Goal: Task Accomplishment & Management: Complete application form

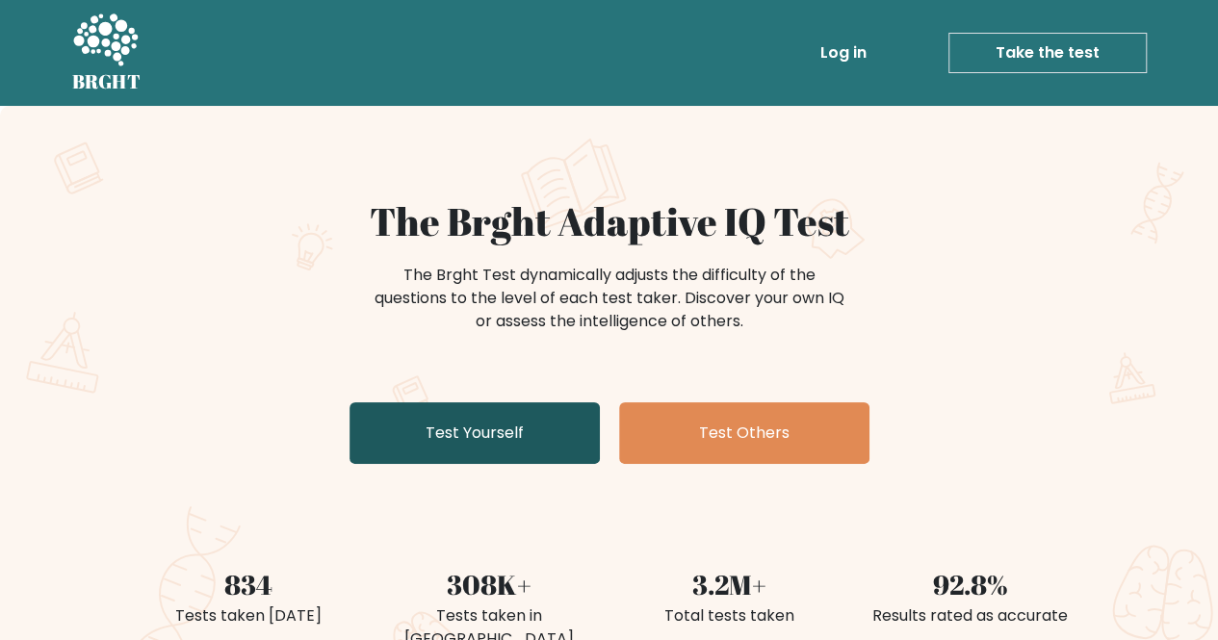
click at [424, 412] on link "Test Yourself" at bounding box center [474, 433] width 250 height 62
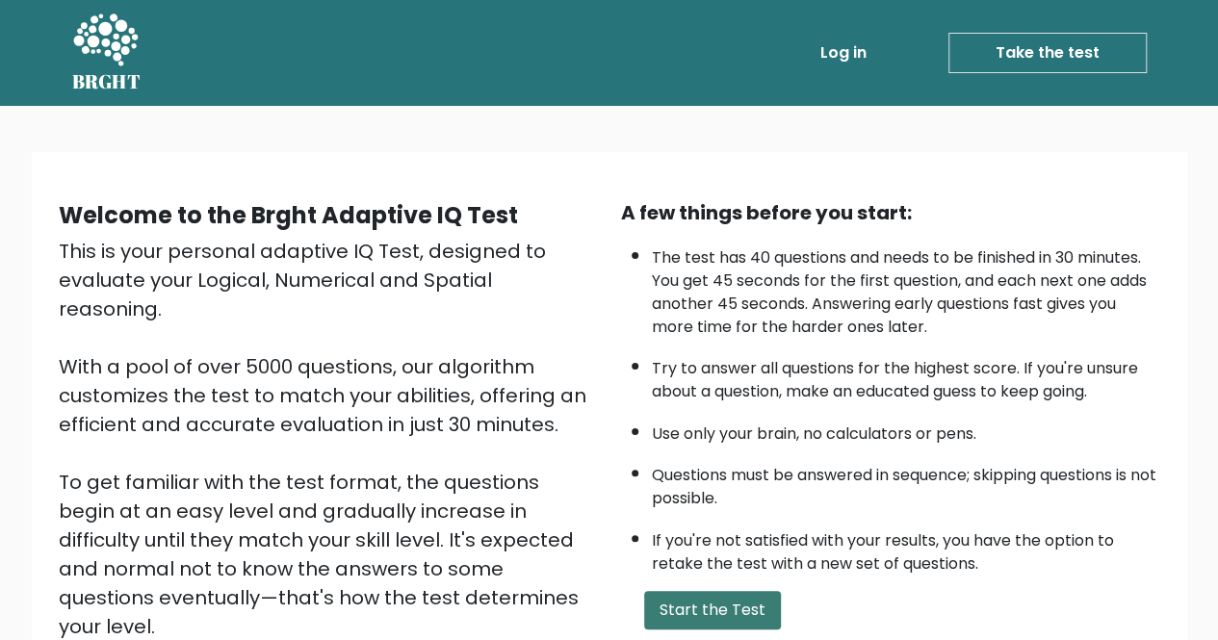
click at [739, 603] on button "Start the Test" at bounding box center [712, 610] width 137 height 39
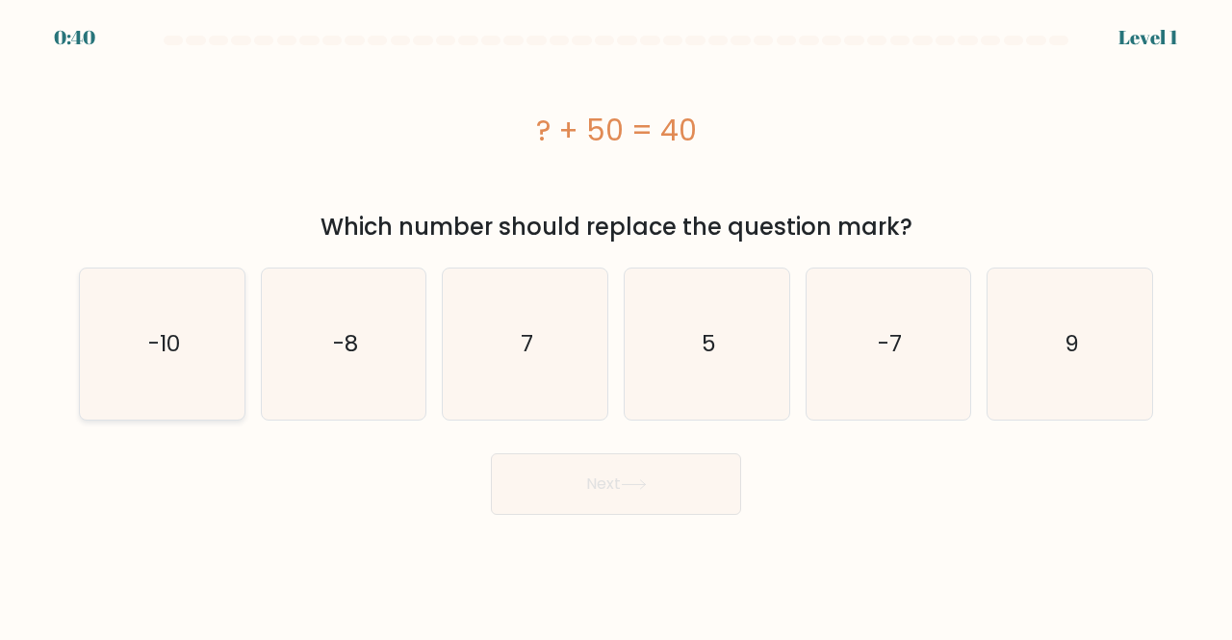
click at [143, 336] on icon "-10" at bounding box center [162, 344] width 151 height 151
click at [616, 325] on input "a. -10" at bounding box center [616, 323] width 1 height 5
radio input "true"
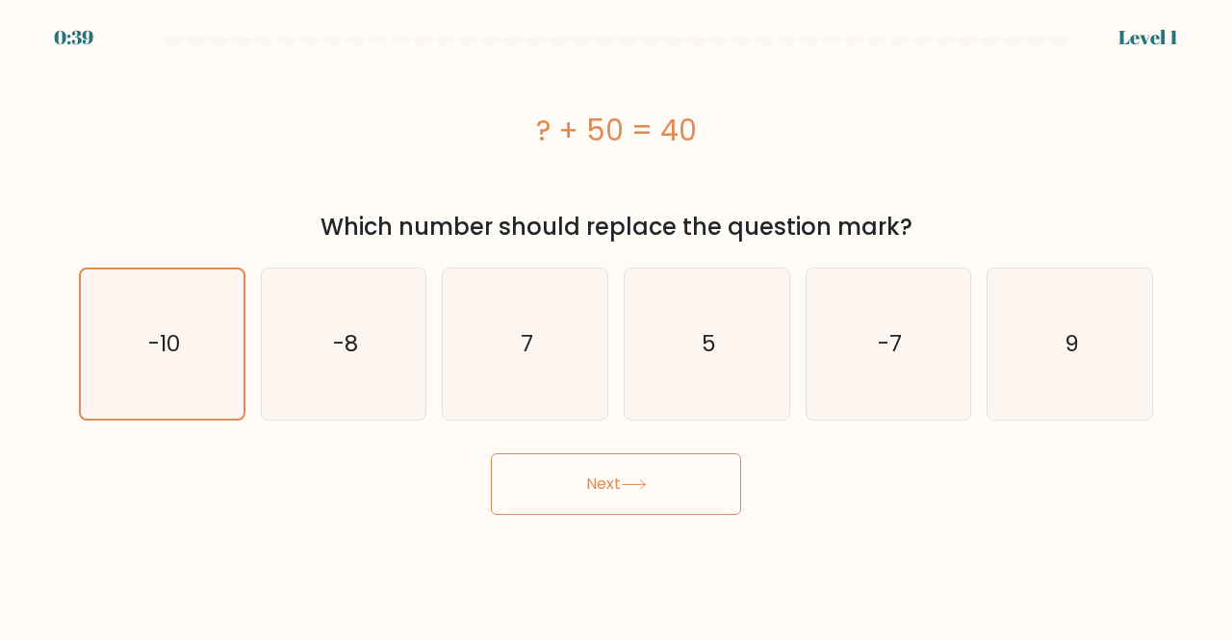
click at [555, 488] on button "Next" at bounding box center [616, 484] width 250 height 62
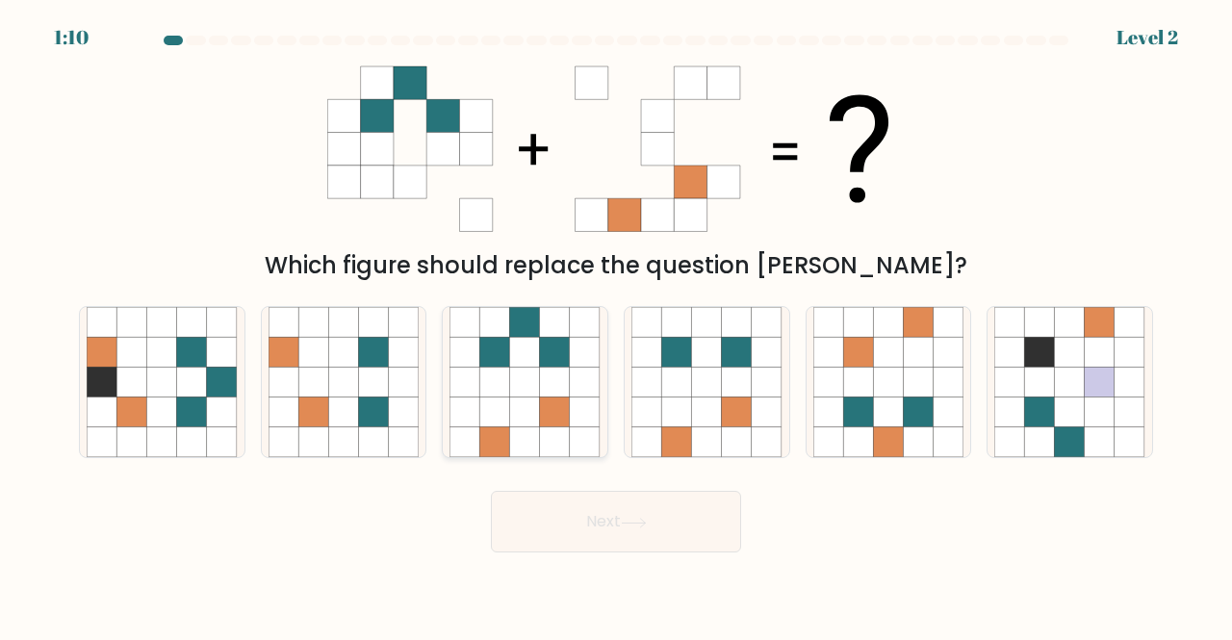
click at [562, 330] on icon at bounding box center [555, 322] width 30 height 30
click at [616, 325] on input "c." at bounding box center [616, 323] width 1 height 5
radio input "true"
click at [595, 514] on button "Next" at bounding box center [616, 522] width 250 height 62
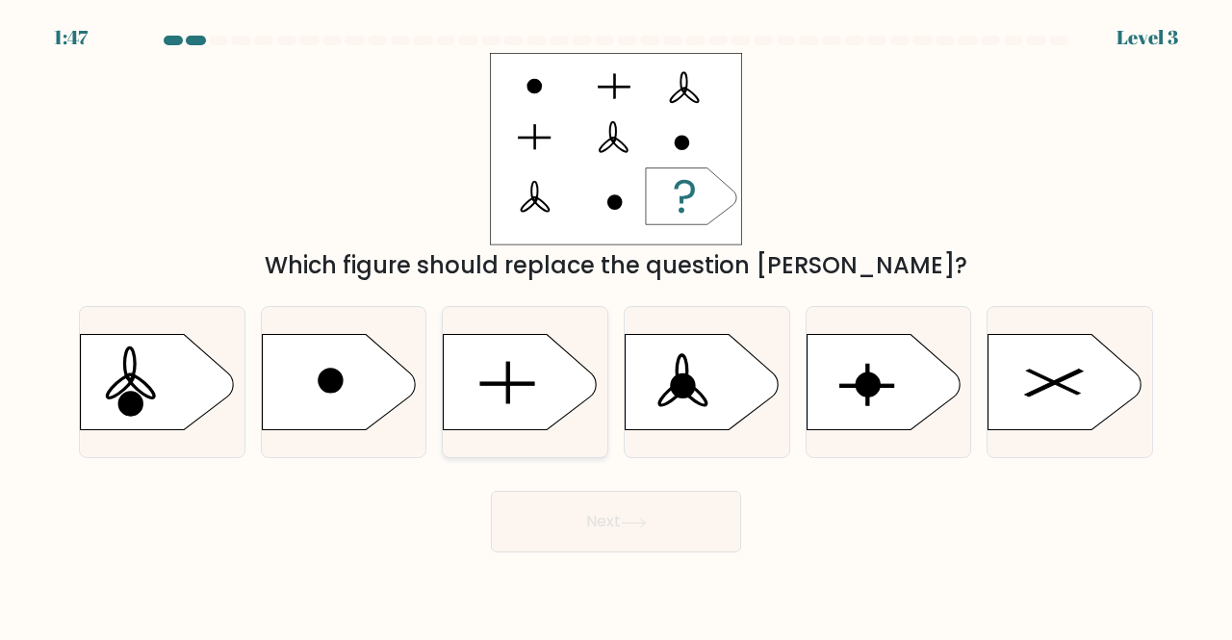
click at [512, 383] on rect at bounding box center [508, 383] width 55 height 3
click at [616, 325] on input "c." at bounding box center [616, 323] width 1 height 5
radio input "true"
click at [588, 521] on button "Next" at bounding box center [616, 522] width 250 height 62
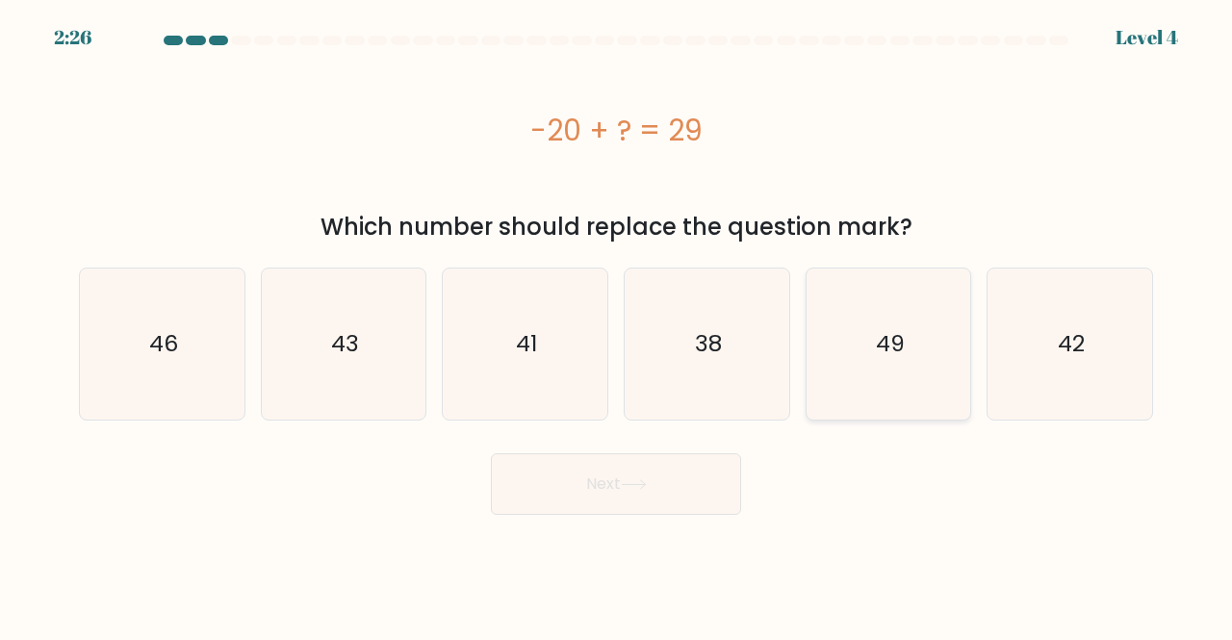
click at [894, 394] on icon "49" at bounding box center [888, 344] width 151 height 151
click at [617, 325] on input "e. 49" at bounding box center [616, 323] width 1 height 5
radio input "true"
click at [691, 473] on button "Next" at bounding box center [616, 484] width 250 height 62
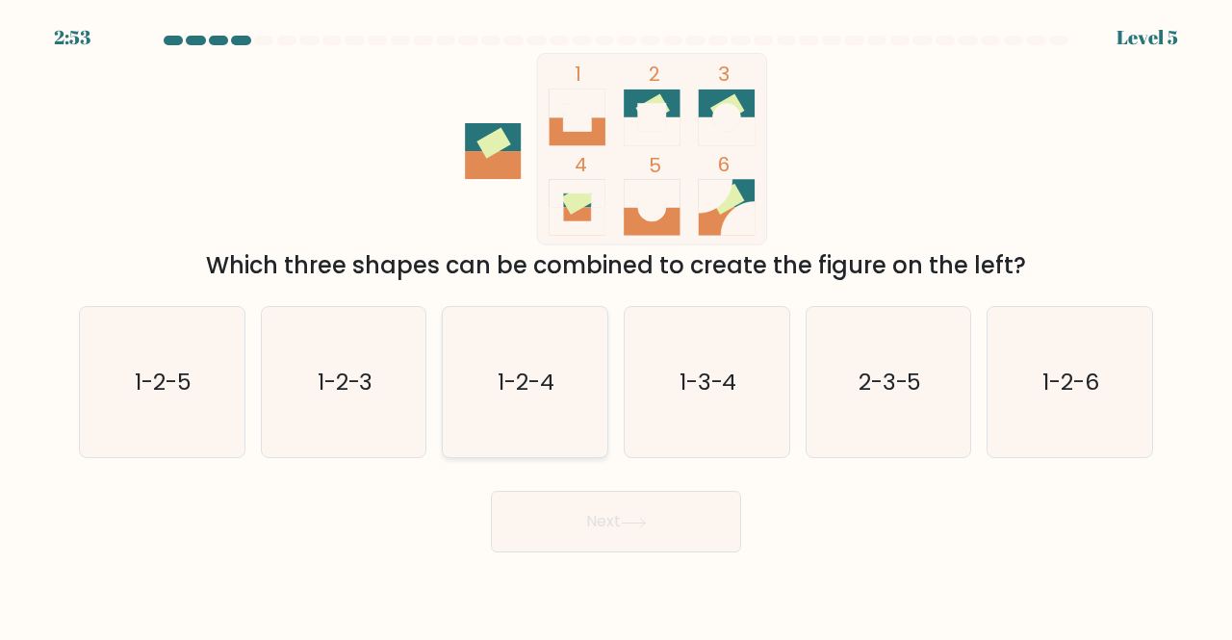
click at [478, 351] on icon "1-2-4" at bounding box center [525, 382] width 151 height 151
click at [616, 325] on input "c. 1-2-4" at bounding box center [616, 323] width 1 height 5
radio input "true"
click at [600, 510] on button "Next" at bounding box center [616, 522] width 250 height 62
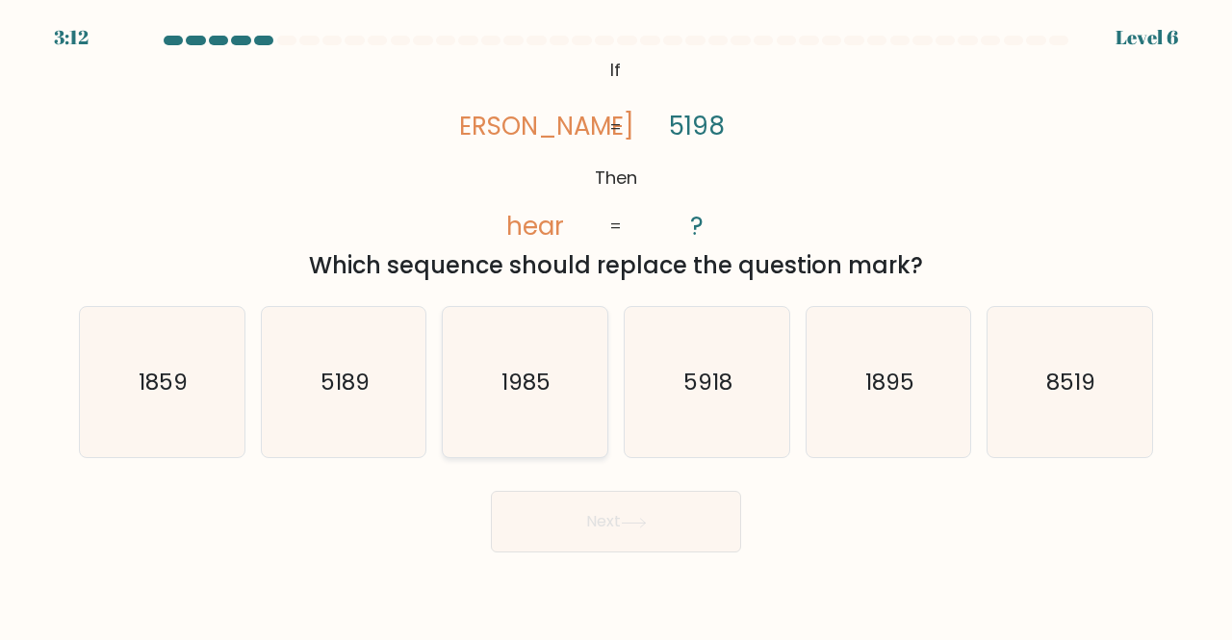
click at [533, 404] on icon "1985" at bounding box center [525, 382] width 151 height 151
click at [616, 325] on input "c. 1985" at bounding box center [616, 323] width 1 height 5
radio input "true"
click at [570, 515] on button "Next" at bounding box center [616, 522] width 250 height 62
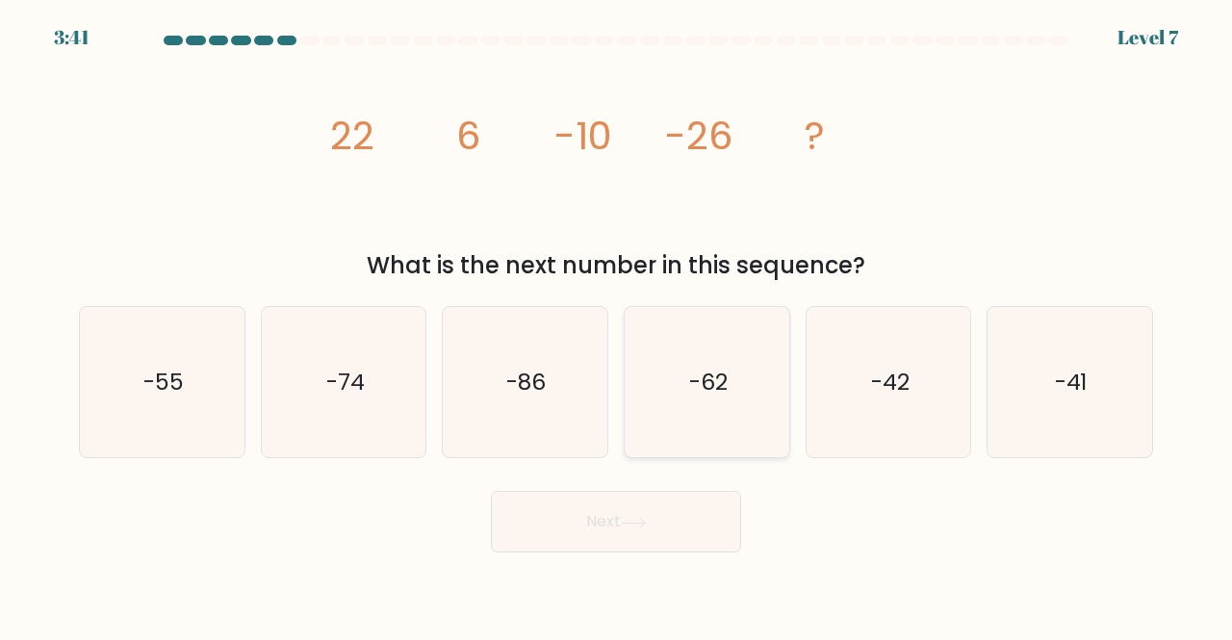
click at [770, 395] on icon "-62" at bounding box center [707, 382] width 151 height 151
click at [617, 325] on input "d. -62" at bounding box center [616, 323] width 1 height 5
radio input "true"
click at [665, 532] on button "Next" at bounding box center [616, 522] width 250 height 62
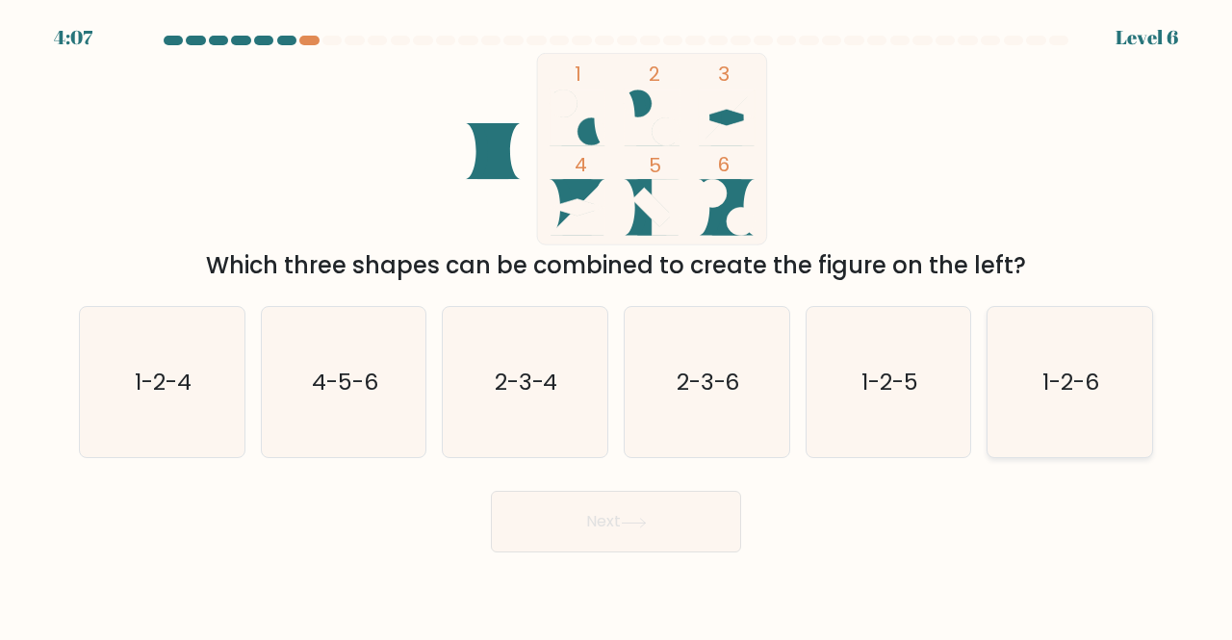
click at [1044, 379] on text "1-2-6" at bounding box center [1072, 382] width 57 height 32
click at [617, 325] on input "f. 1-2-6" at bounding box center [616, 323] width 1 height 5
radio input "true"
click at [665, 511] on button "Next" at bounding box center [616, 522] width 250 height 62
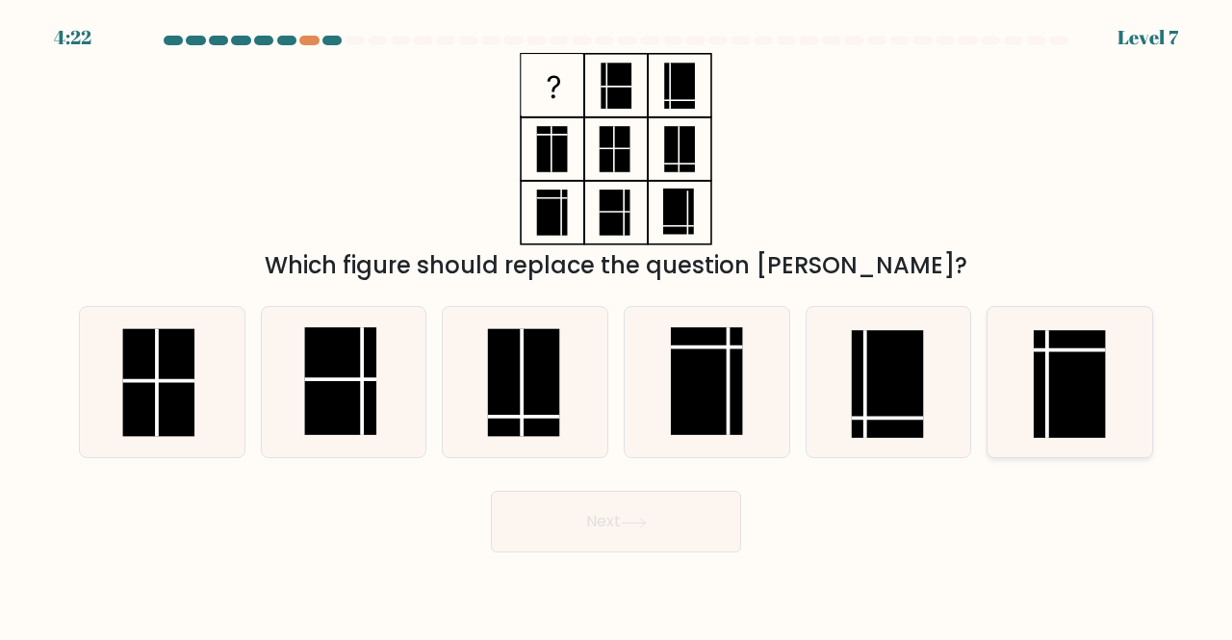
click at [1052, 344] on rect at bounding box center [1070, 384] width 72 height 108
click at [617, 325] on input "f." at bounding box center [616, 323] width 1 height 5
radio input "true"
click at [601, 507] on button "Next" at bounding box center [616, 522] width 250 height 62
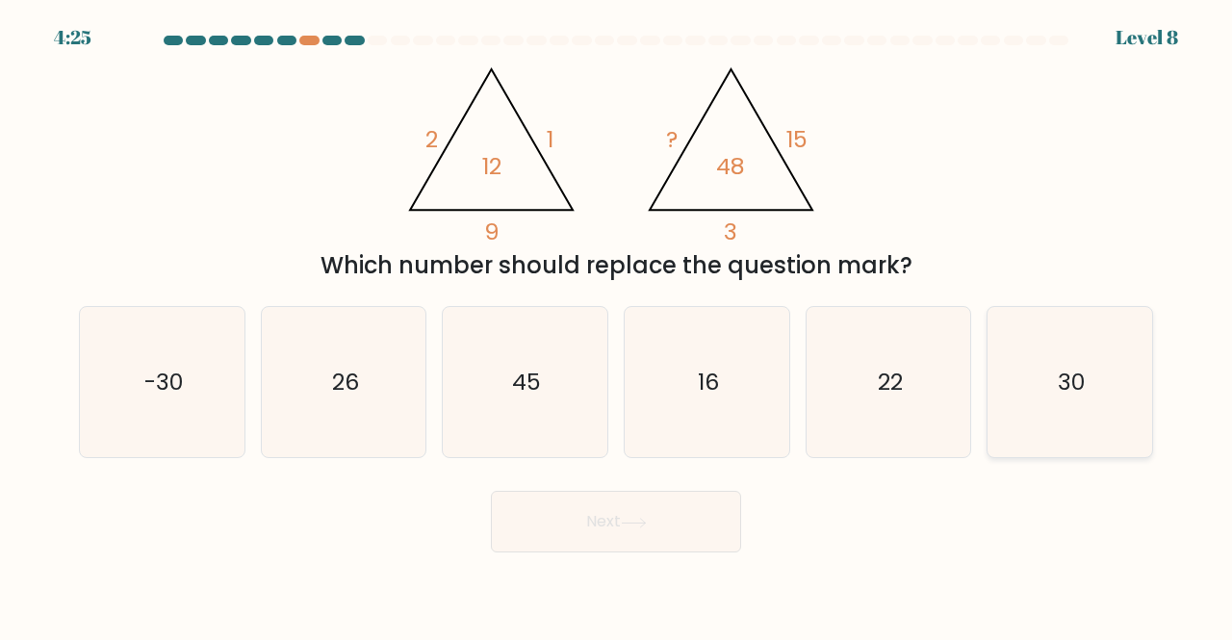
click at [1097, 392] on icon "30" at bounding box center [1069, 382] width 151 height 151
click at [617, 325] on input "f. 30" at bounding box center [616, 323] width 1 height 5
radio input "true"
click at [634, 520] on icon at bounding box center [634, 523] width 26 height 11
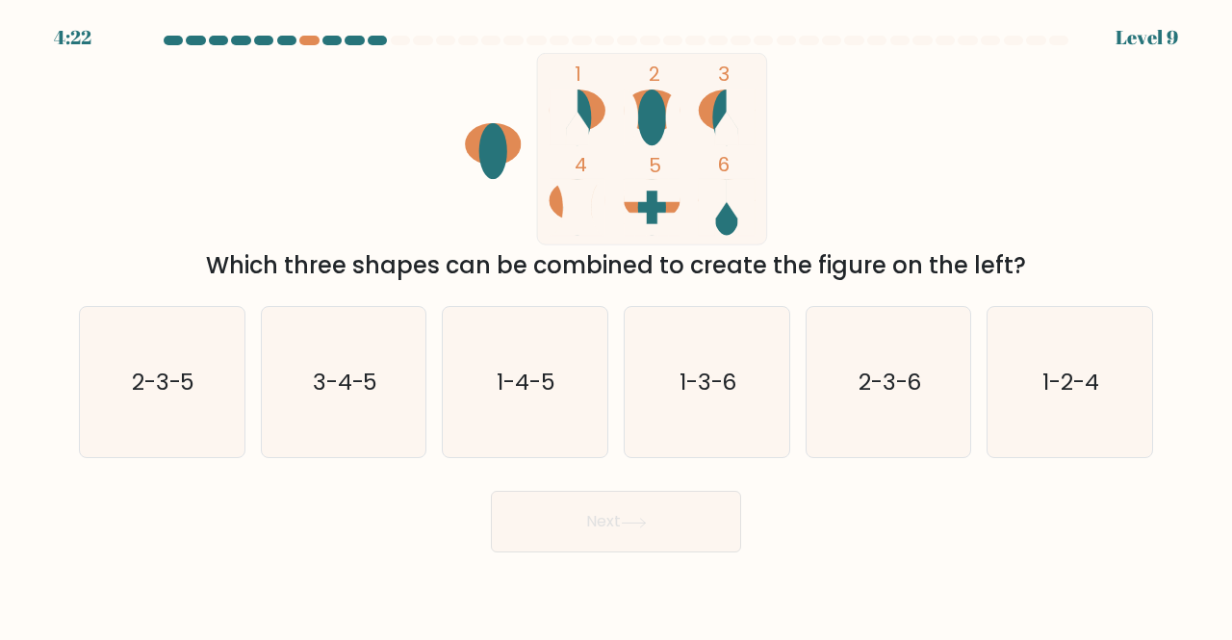
click at [634, 520] on icon at bounding box center [634, 523] width 26 height 11
click at [443, 128] on icon "1 2 3 4 5 6" at bounding box center [616, 149] width 518 height 193
click at [756, 382] on icon "1-3-6" at bounding box center [707, 382] width 151 height 151
click at [617, 325] on input "d. 1-3-6" at bounding box center [616, 323] width 1 height 5
radio input "true"
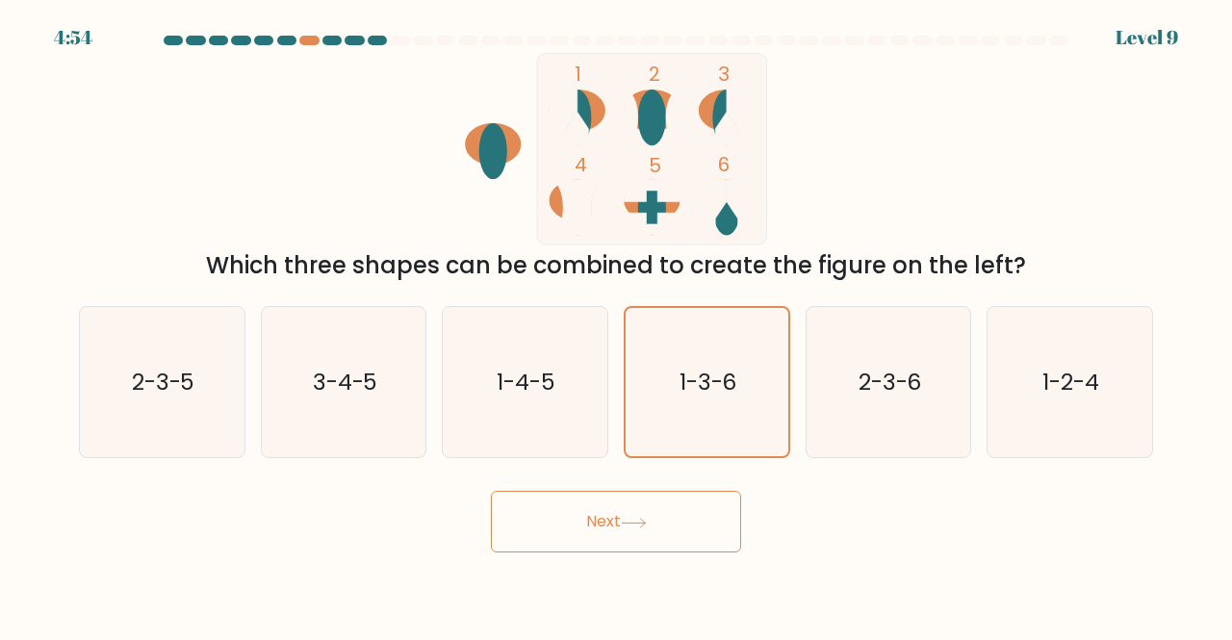
click at [656, 502] on button "Next" at bounding box center [616, 522] width 250 height 62
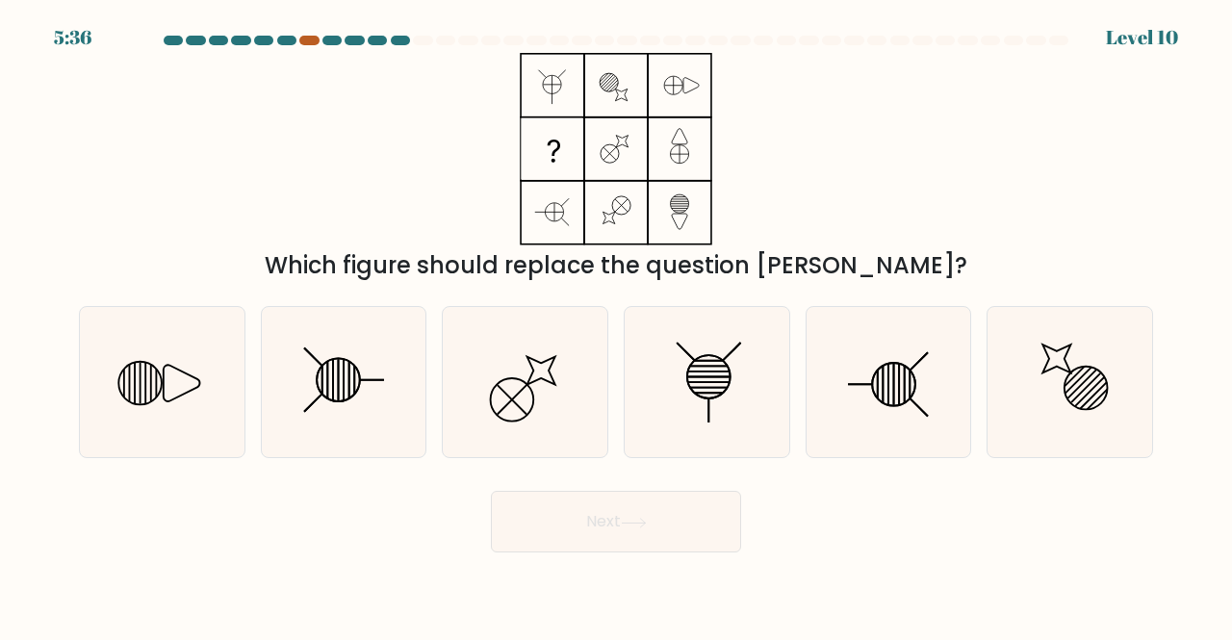
click at [308, 41] on div at bounding box center [308, 41] width 19 height 10
click at [536, 411] on icon at bounding box center [525, 382] width 151 height 151
click at [616, 325] on input "c." at bounding box center [616, 323] width 1 height 5
radio input "true"
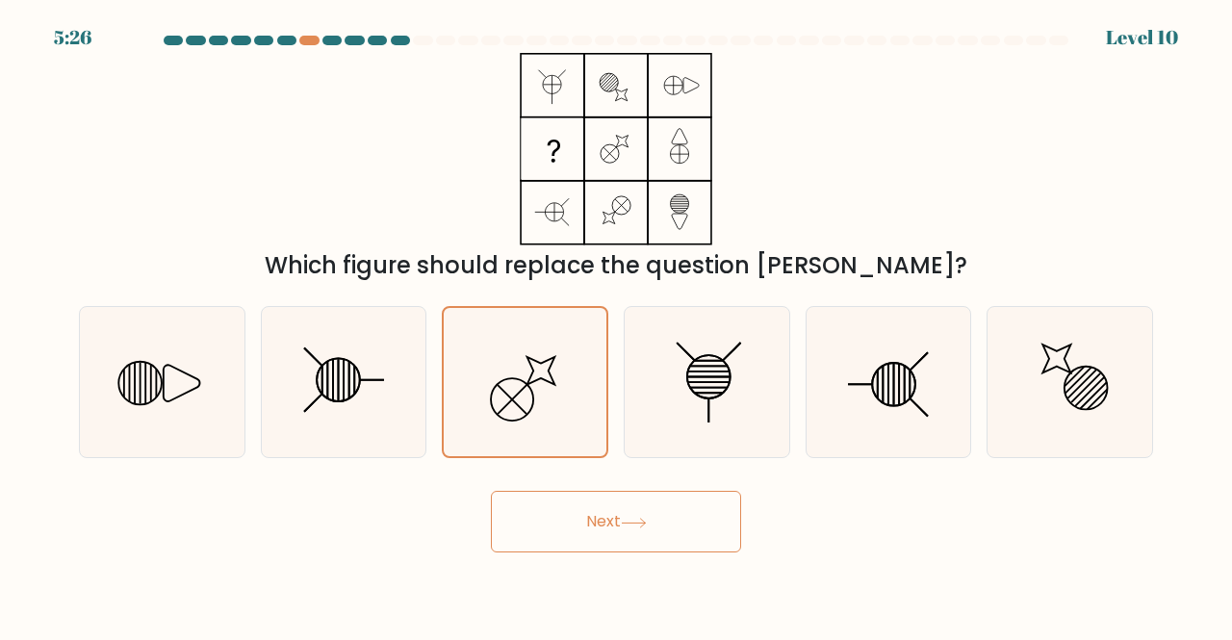
click at [607, 528] on button "Next" at bounding box center [616, 522] width 250 height 62
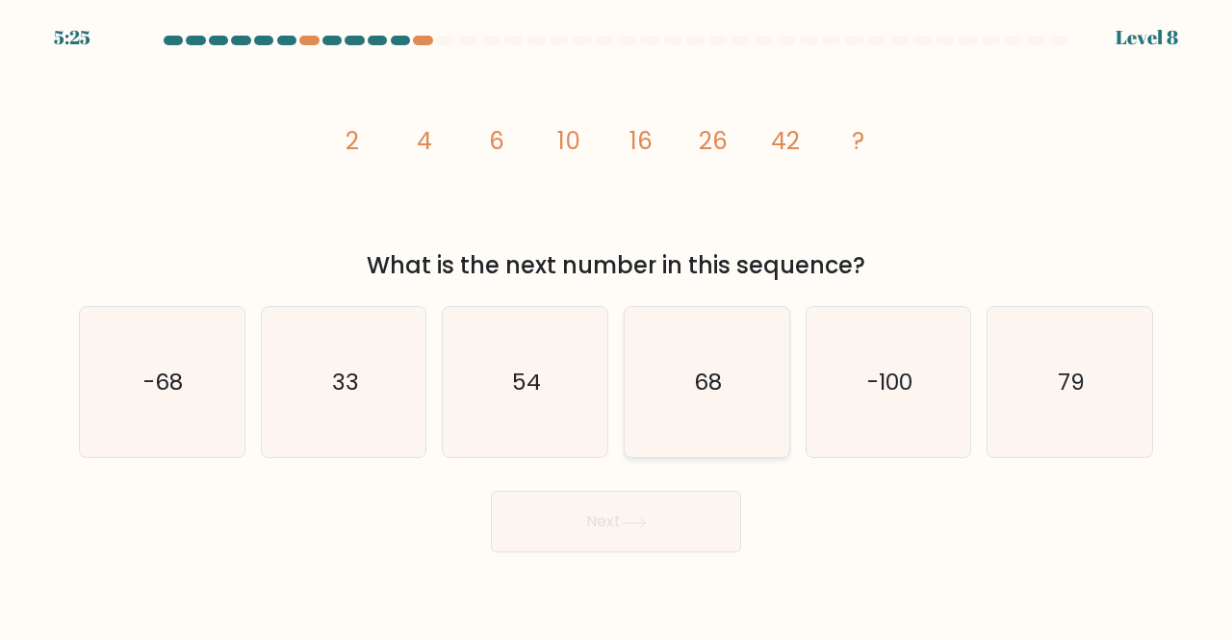
click at [713, 388] on text "68" at bounding box center [708, 382] width 28 height 32
click at [617, 325] on input "d. 68" at bounding box center [616, 323] width 1 height 5
radio input "true"
click at [673, 532] on button "Next" at bounding box center [616, 522] width 250 height 62
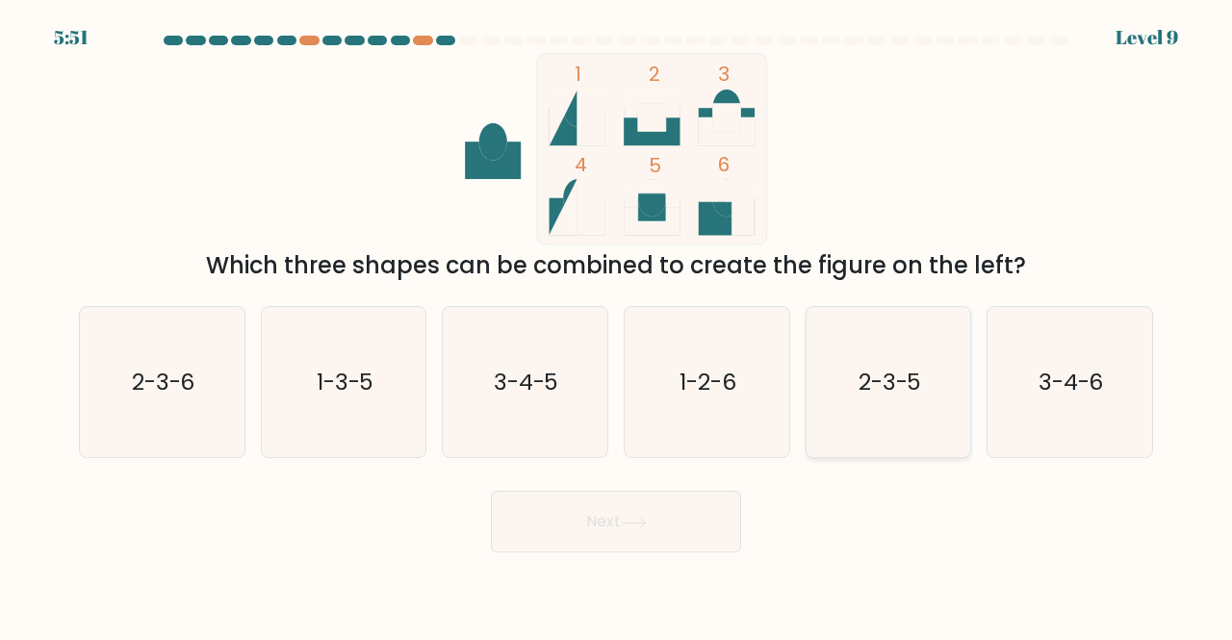
click at [947, 429] on icon "2-3-5" at bounding box center [888, 382] width 151 height 151
click at [617, 325] on input "e. 2-3-5" at bounding box center [616, 323] width 1 height 5
radio input "true"
click at [636, 511] on button "Next" at bounding box center [616, 522] width 250 height 62
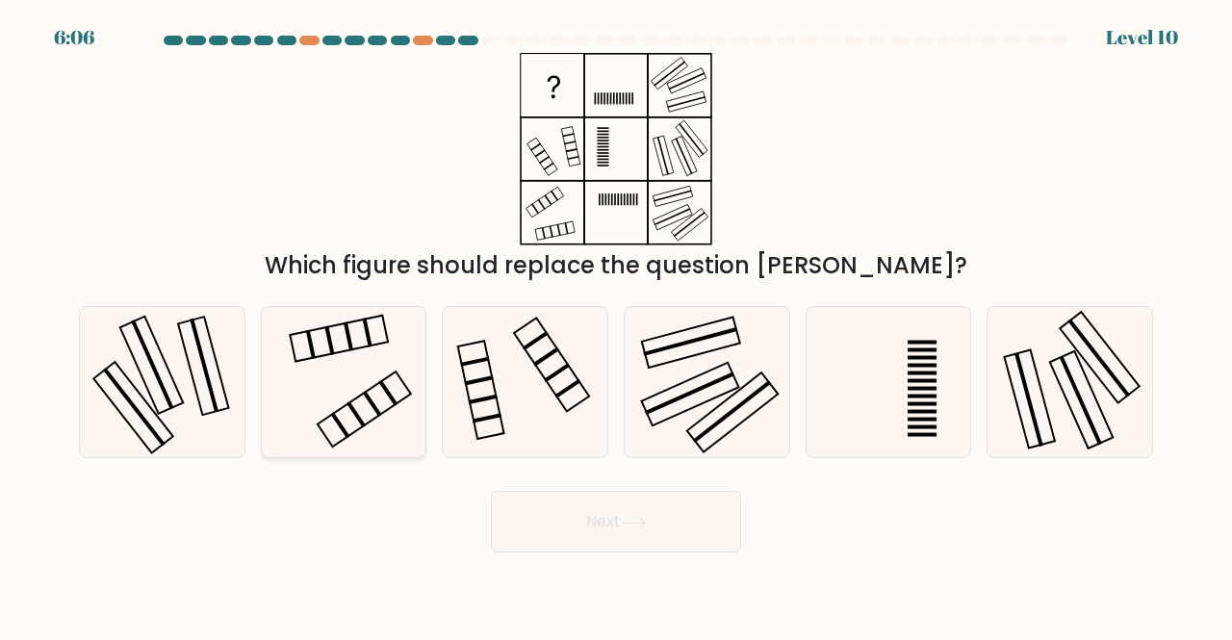
click at [332, 393] on icon at bounding box center [344, 382] width 151 height 151
click at [616, 325] on input "b." at bounding box center [616, 323] width 1 height 5
radio input "true"
click at [677, 538] on button "Next" at bounding box center [616, 522] width 250 height 62
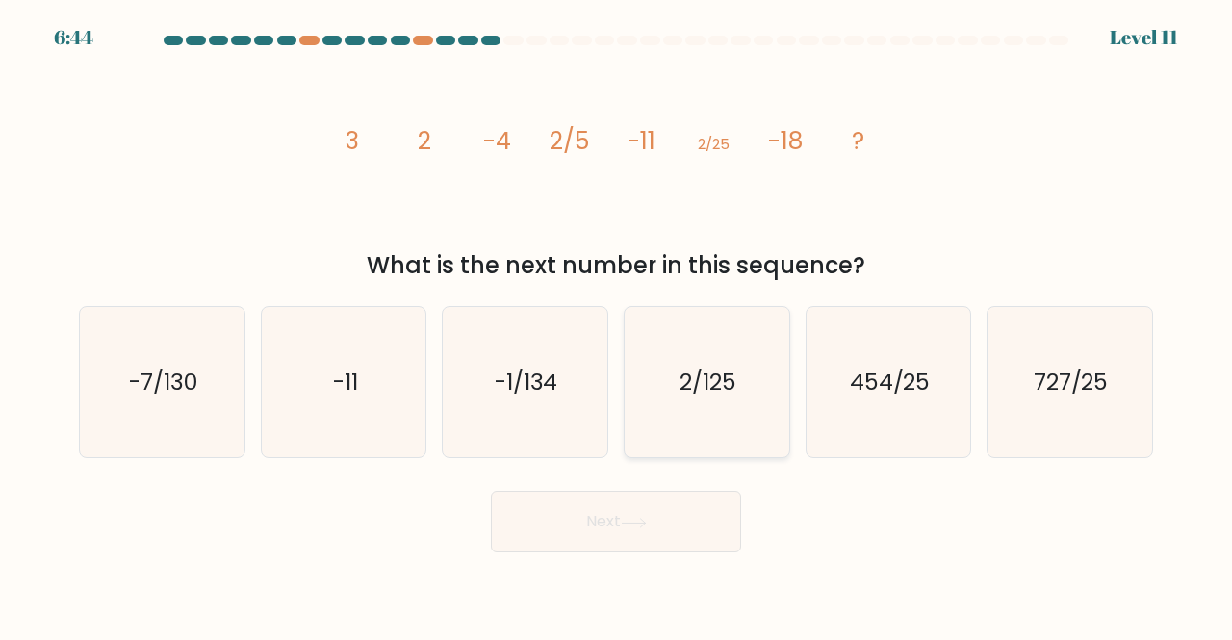
click at [714, 339] on icon "2/125" at bounding box center [707, 382] width 151 height 151
click at [617, 325] on input "d. 2/125" at bounding box center [616, 323] width 1 height 5
radio input "true"
click at [680, 507] on button "Next" at bounding box center [616, 522] width 250 height 62
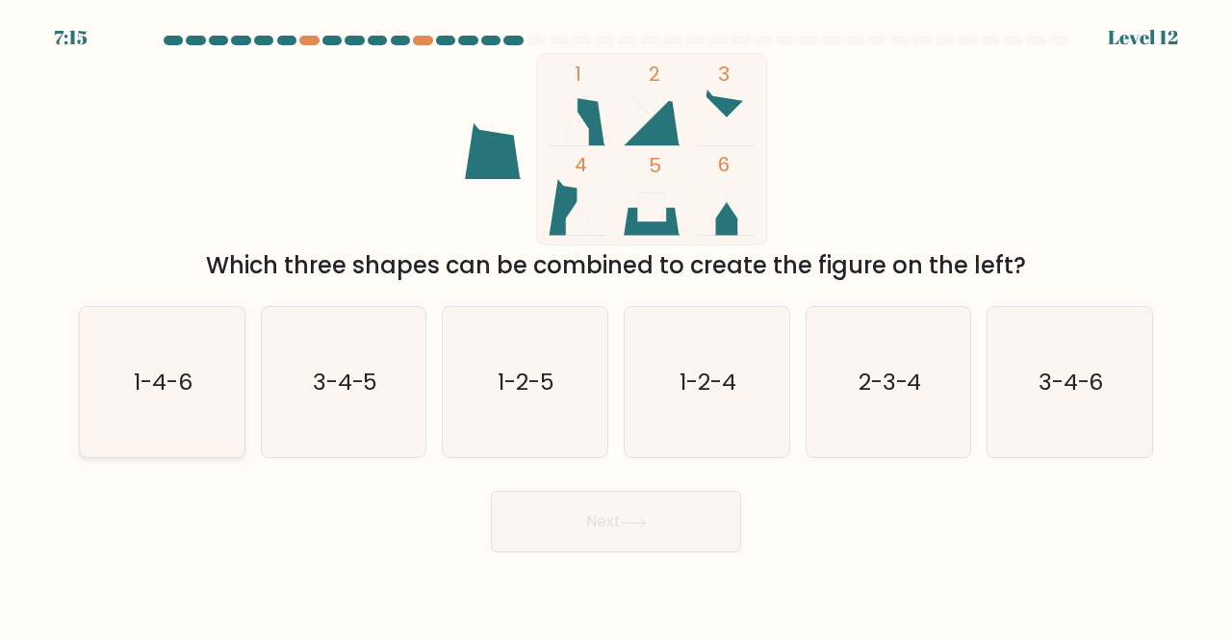
click at [176, 338] on icon "1-4-6" at bounding box center [162, 382] width 151 height 151
click at [616, 325] on input "a. 1-4-6" at bounding box center [616, 323] width 1 height 5
radio input "true"
click at [591, 514] on button "Next" at bounding box center [616, 522] width 250 height 62
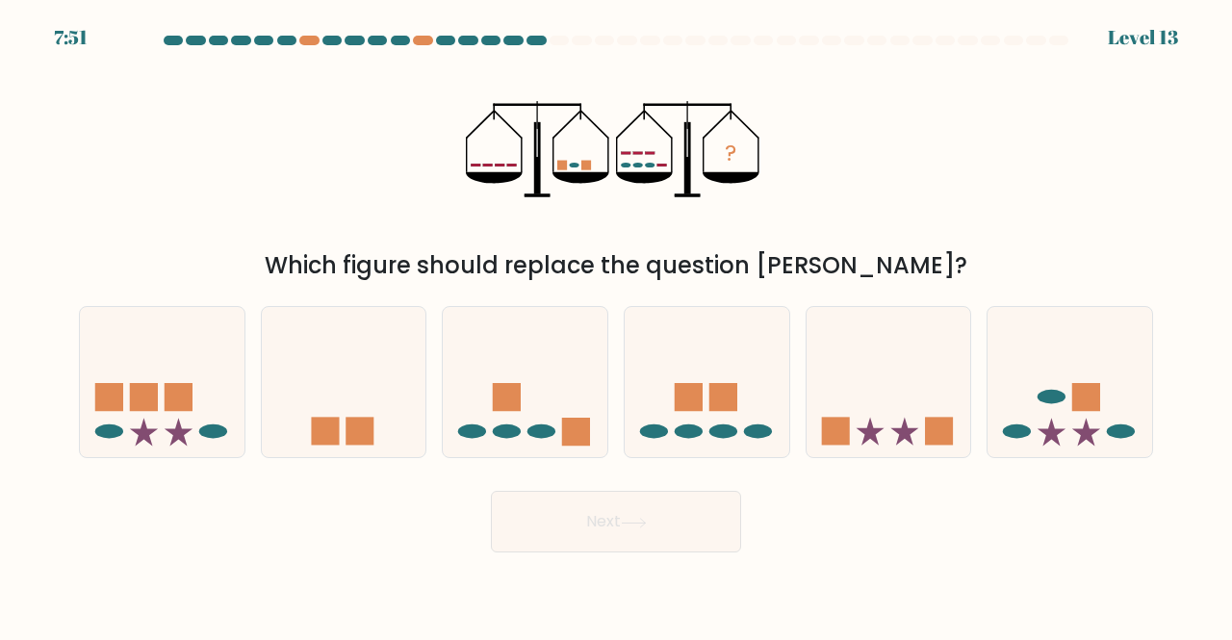
click at [576, 163] on ellipse at bounding box center [575, 165] width 10 height 5
click at [704, 390] on icon at bounding box center [707, 382] width 165 height 136
click at [617, 325] on input "d." at bounding box center [616, 323] width 1 height 5
radio input "true"
click at [574, 417] on icon at bounding box center [525, 382] width 165 height 136
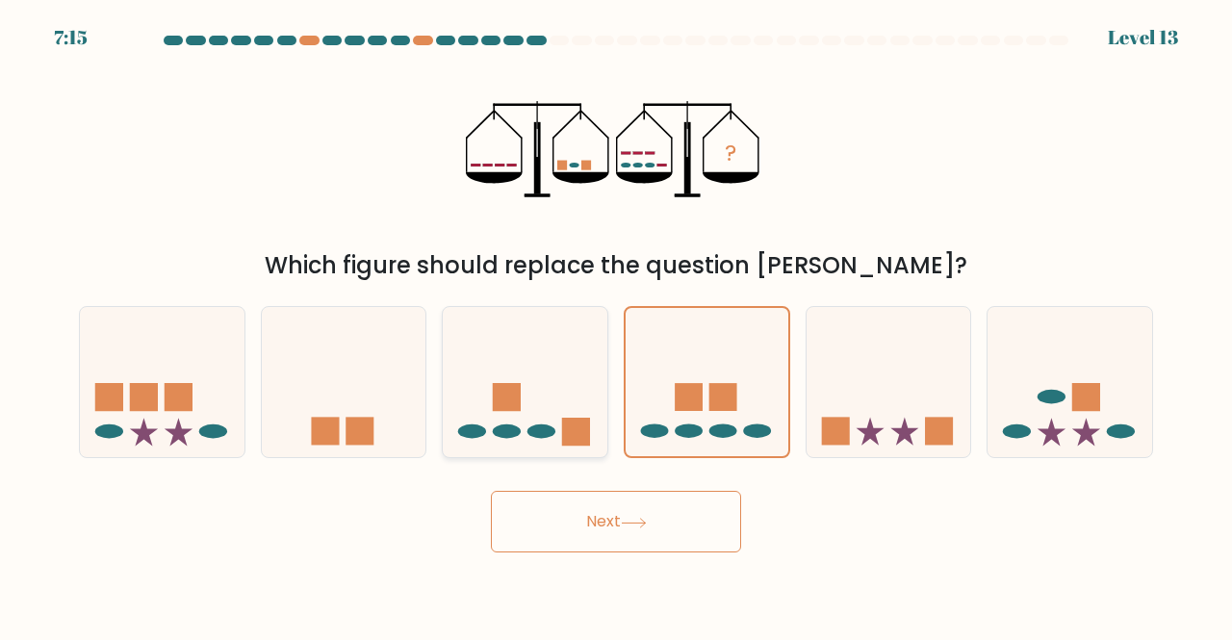
click at [616, 325] on input "c." at bounding box center [616, 323] width 1 height 5
radio input "true"
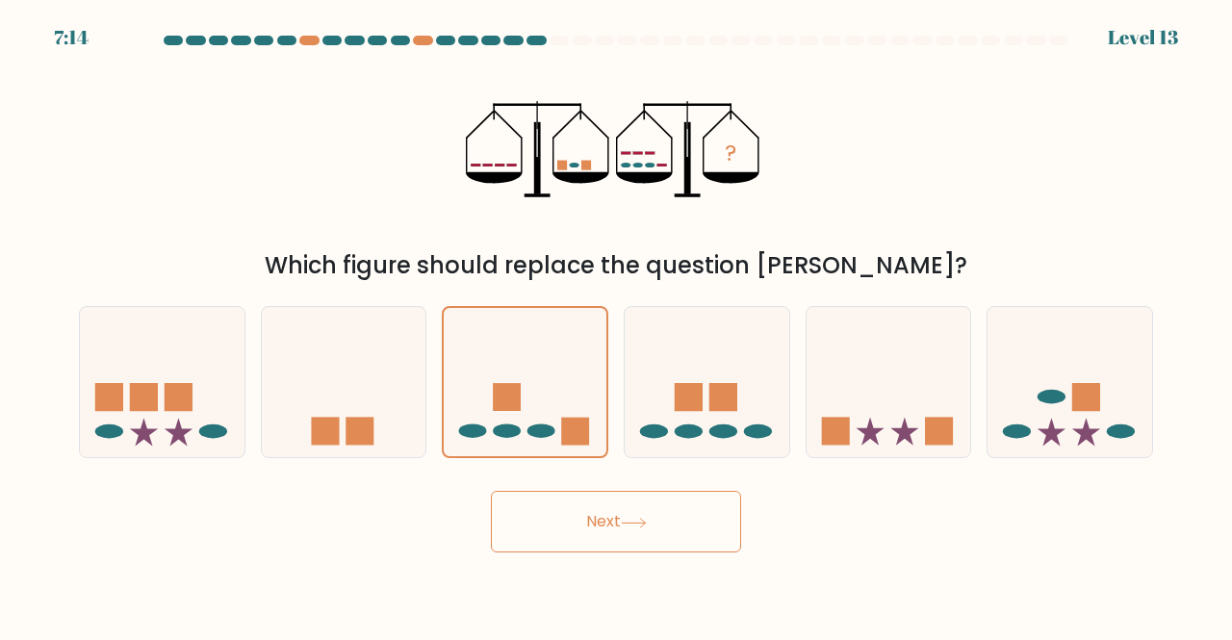
click at [597, 511] on button "Next" at bounding box center [616, 522] width 250 height 62
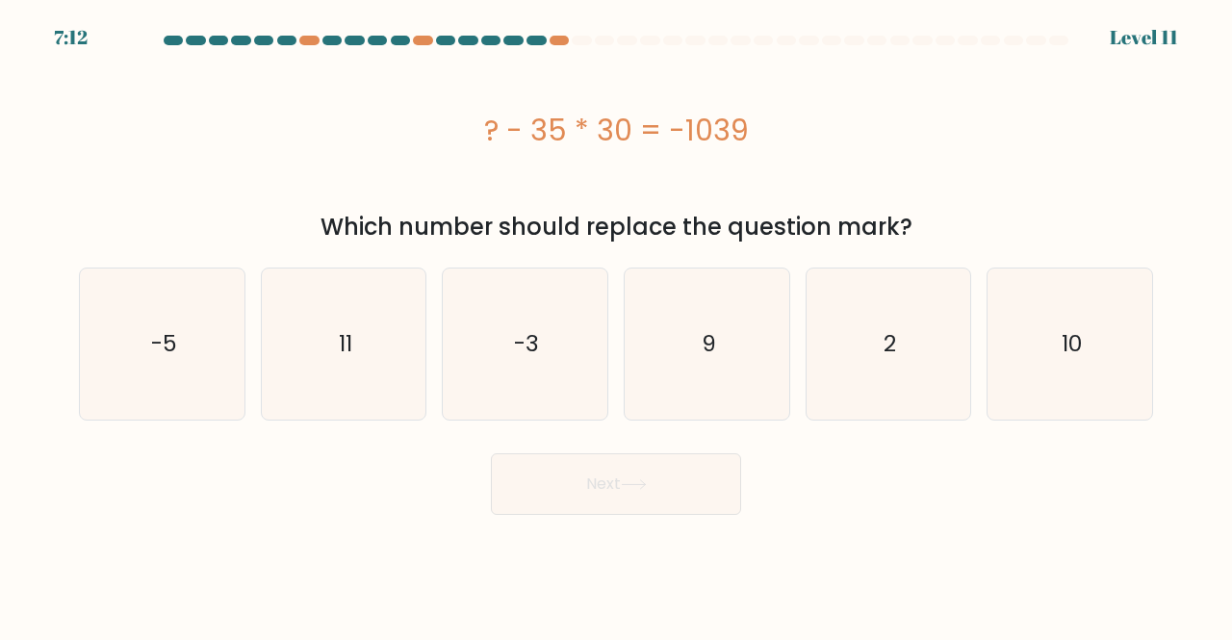
click at [597, 511] on button "Next" at bounding box center [616, 484] width 250 height 62
click at [537, 89] on div "? - 35 * 30 = -1039" at bounding box center [616, 130] width 1074 height 154
click at [750, 349] on icon "9" at bounding box center [707, 344] width 151 height 151
click at [617, 325] on input "d. 9" at bounding box center [616, 323] width 1 height 5
radio input "true"
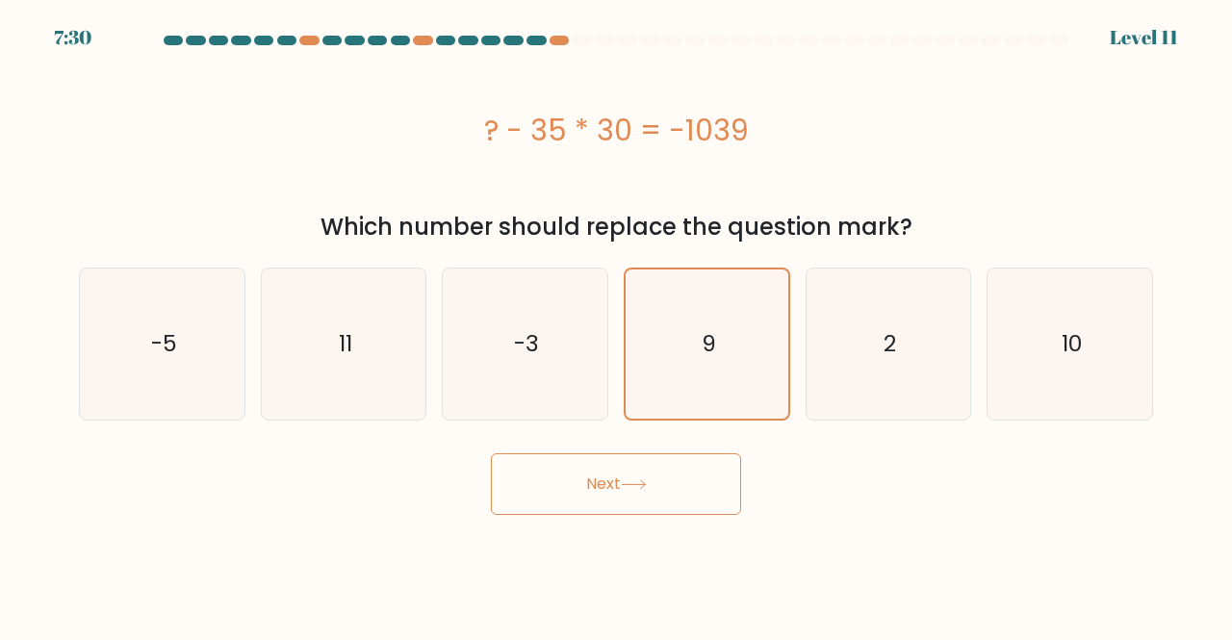
click at [606, 482] on button "Next" at bounding box center [616, 484] width 250 height 62
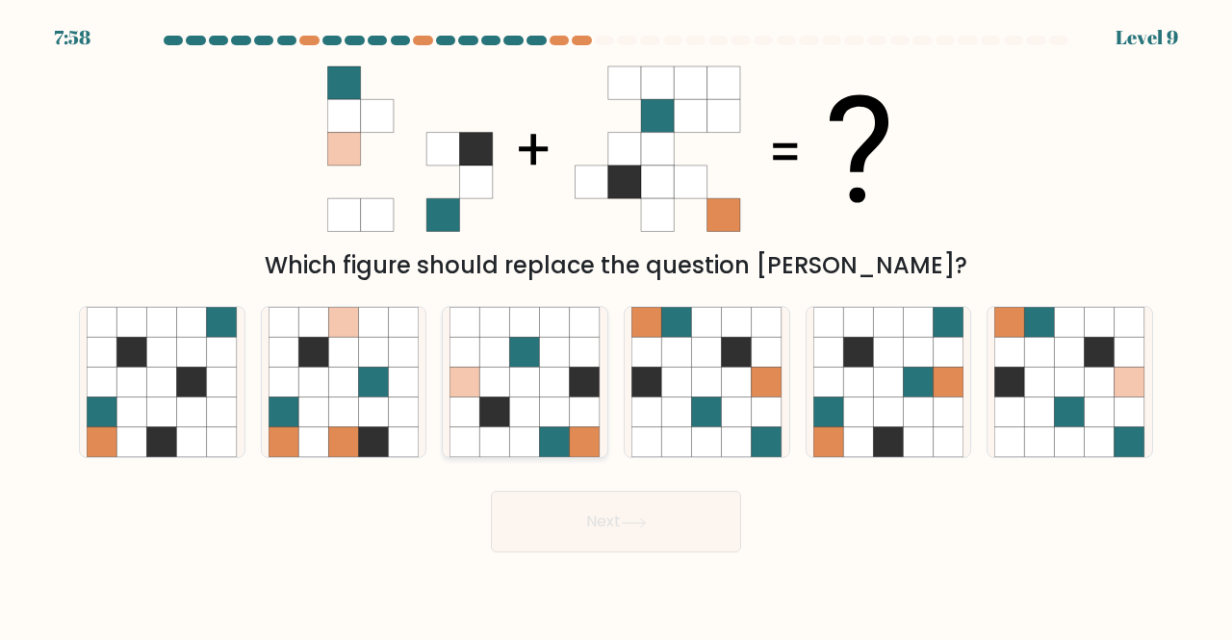
click at [549, 377] on icon at bounding box center [555, 382] width 30 height 30
click at [616, 325] on input "c." at bounding box center [616, 323] width 1 height 5
radio input "true"
click at [581, 511] on button "Next" at bounding box center [616, 522] width 250 height 62
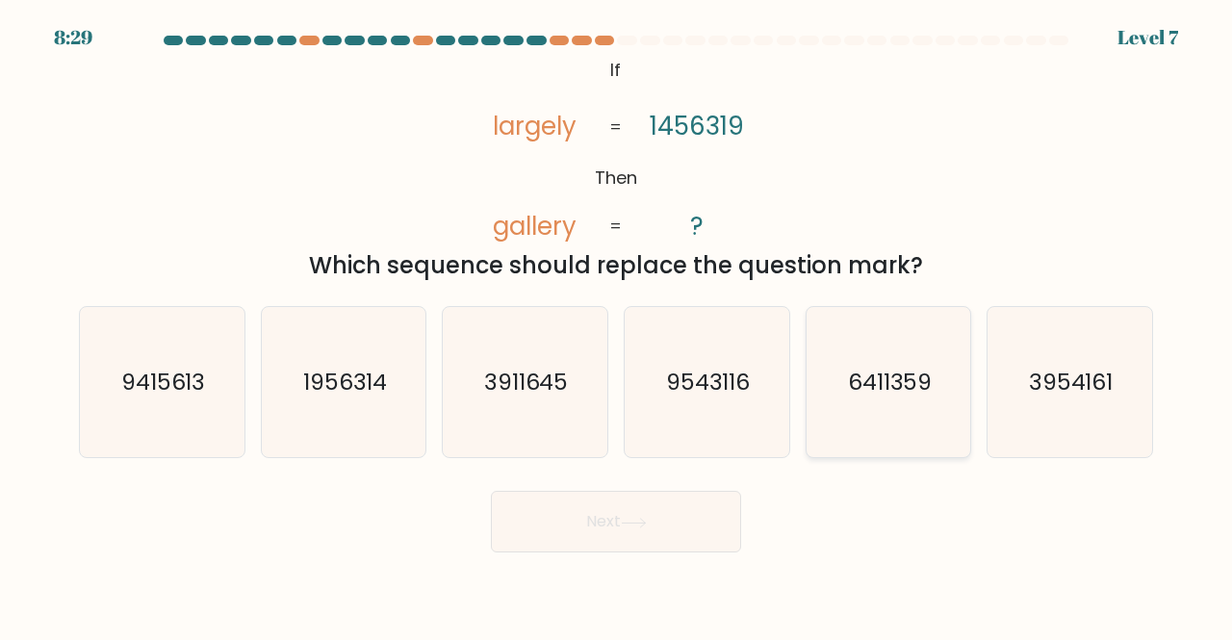
click at [941, 388] on icon "6411359" at bounding box center [888, 382] width 151 height 151
click at [617, 325] on input "e. 6411359" at bounding box center [616, 323] width 1 height 5
radio input "true"
click at [630, 527] on icon at bounding box center [634, 523] width 26 height 11
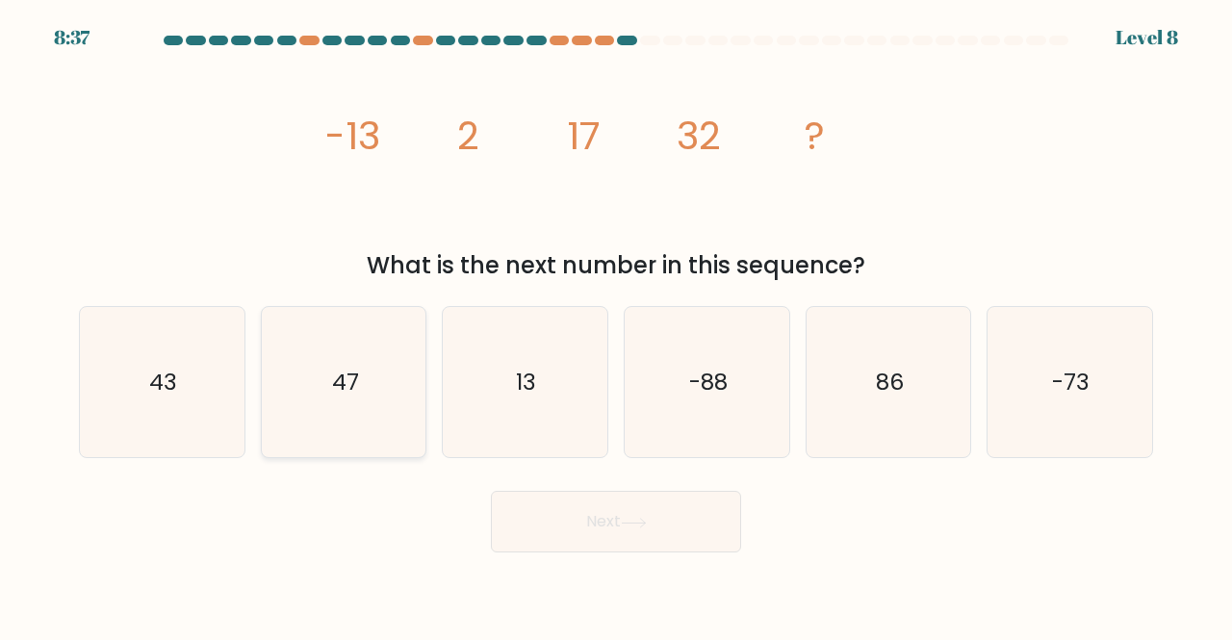
click at [370, 390] on icon "47" at bounding box center [344, 382] width 151 height 151
click at [616, 325] on input "b. 47" at bounding box center [616, 323] width 1 height 5
radio input "true"
click at [608, 513] on button "Next" at bounding box center [616, 522] width 250 height 62
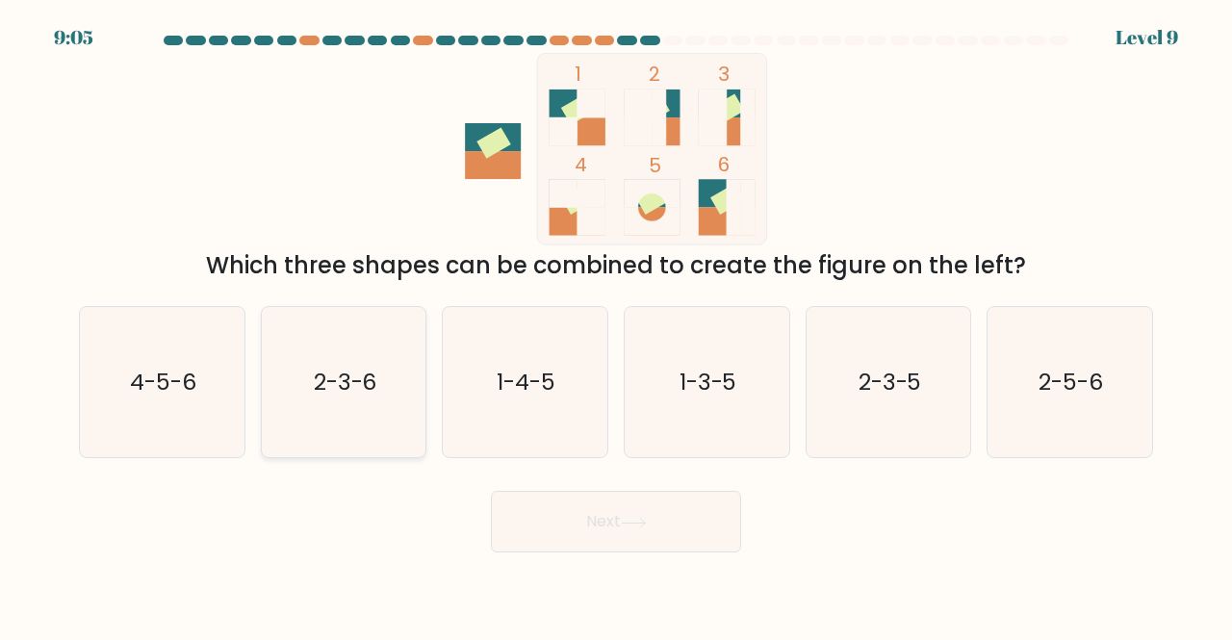
click at [383, 383] on icon "2-3-6" at bounding box center [344, 382] width 151 height 151
click at [616, 325] on input "b. 2-3-6" at bounding box center [616, 323] width 1 height 5
radio input "true"
click at [572, 522] on button "Next" at bounding box center [616, 522] width 250 height 62
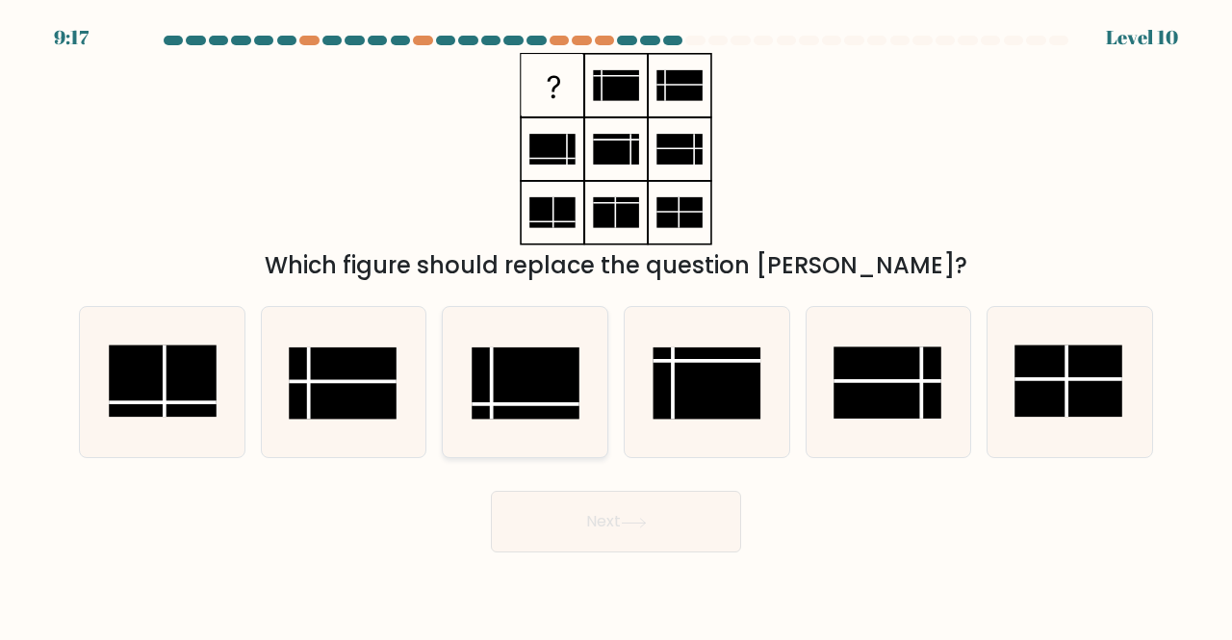
click at [506, 401] on rect at bounding box center [527, 384] width 108 height 72
click at [616, 325] on input "c." at bounding box center [616, 323] width 1 height 5
radio input "true"
click at [560, 527] on button "Next" at bounding box center [616, 522] width 250 height 62
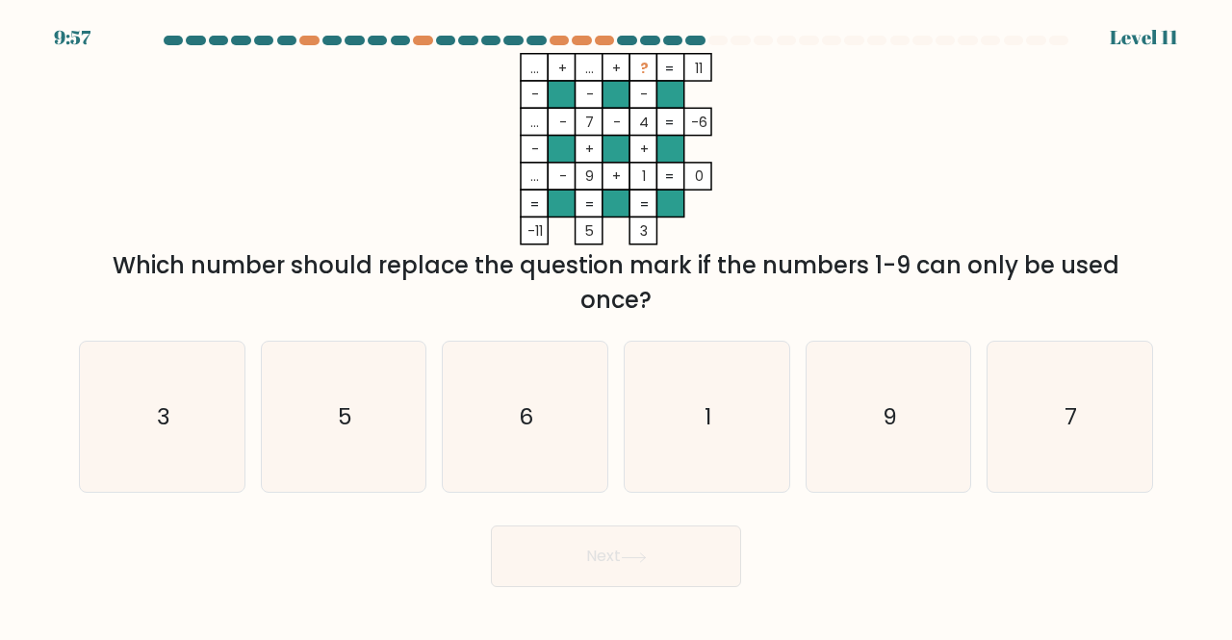
click at [838, 183] on icon "... + ... + ? 11 - - - ... - 7 - 4 -6 - + + ... - 9 + 1 = 0 = = = = -11 5 3 =" at bounding box center [616, 149] width 578 height 193
click at [660, 367] on icon "1" at bounding box center [707, 417] width 151 height 151
click at [617, 325] on input "d. 1" at bounding box center [616, 323] width 1 height 5
radio input "true"
click at [622, 565] on button "Next" at bounding box center [616, 557] width 250 height 62
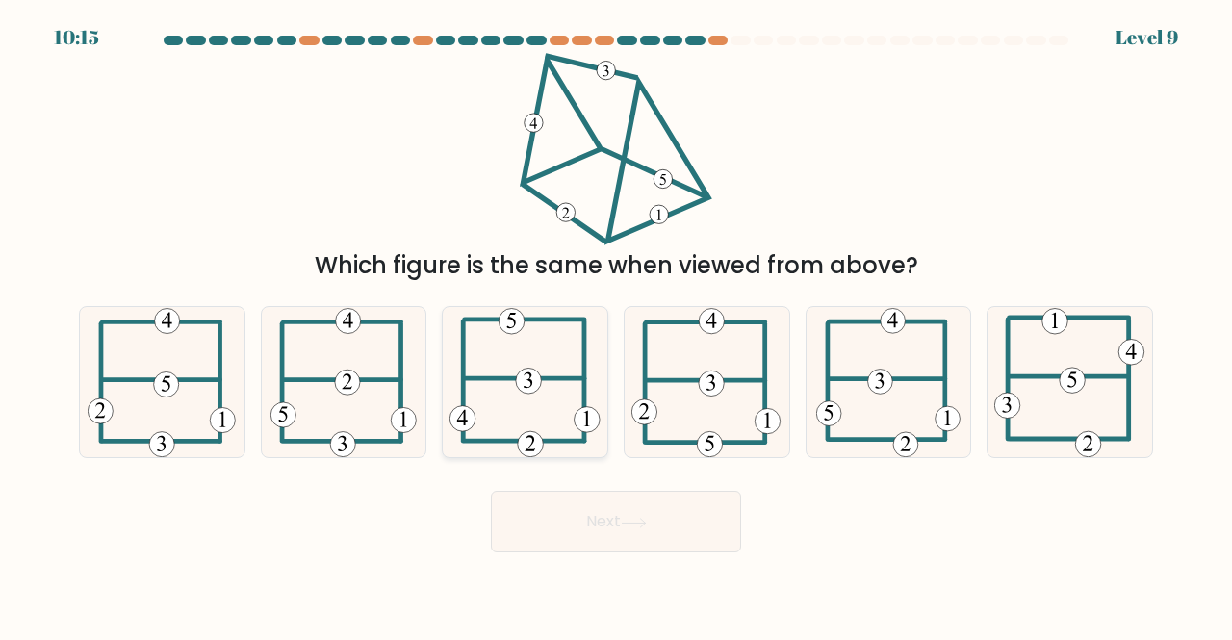
click at [562, 373] on icon at bounding box center [525, 382] width 151 height 151
click at [616, 325] on input "c." at bounding box center [616, 323] width 1 height 5
radio input "true"
click at [560, 530] on button "Next" at bounding box center [616, 522] width 250 height 62
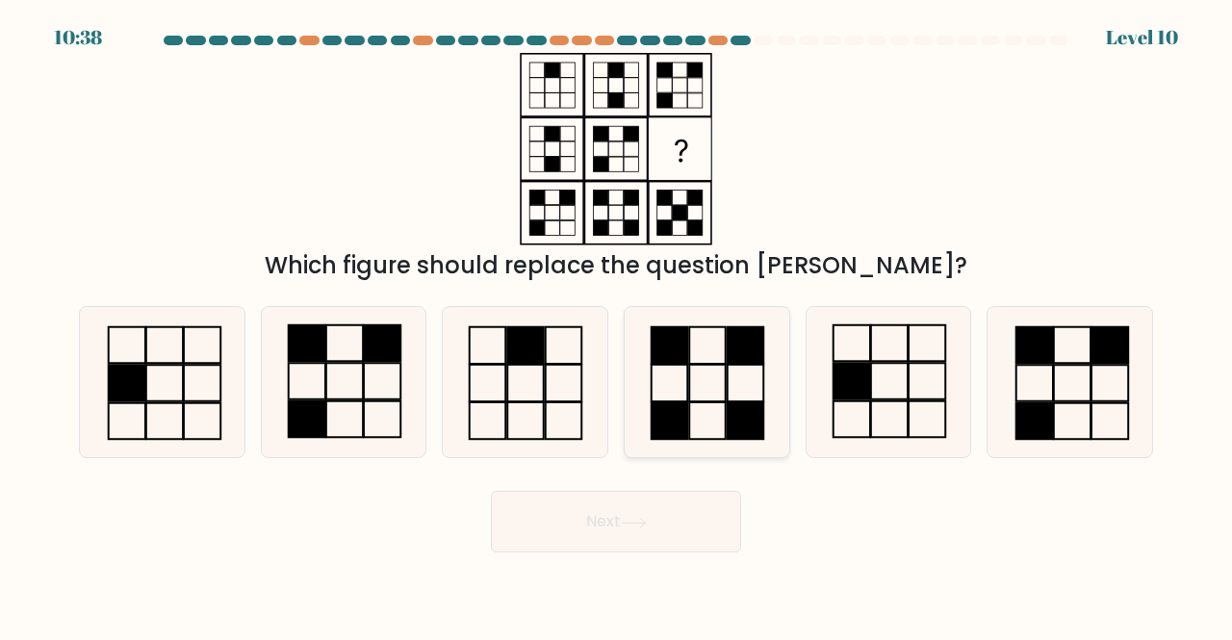
click at [710, 353] on icon at bounding box center [707, 382] width 151 height 151
click at [617, 325] on input "d." at bounding box center [616, 323] width 1 height 5
radio input "true"
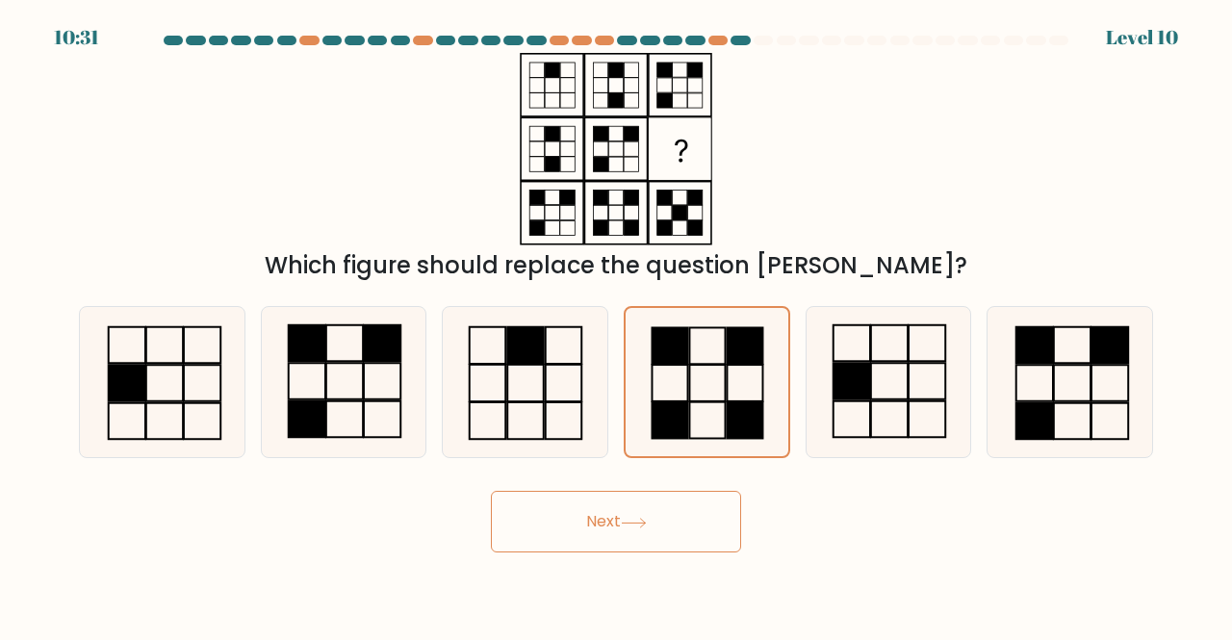
click at [651, 504] on button "Next" at bounding box center [616, 522] width 250 height 62
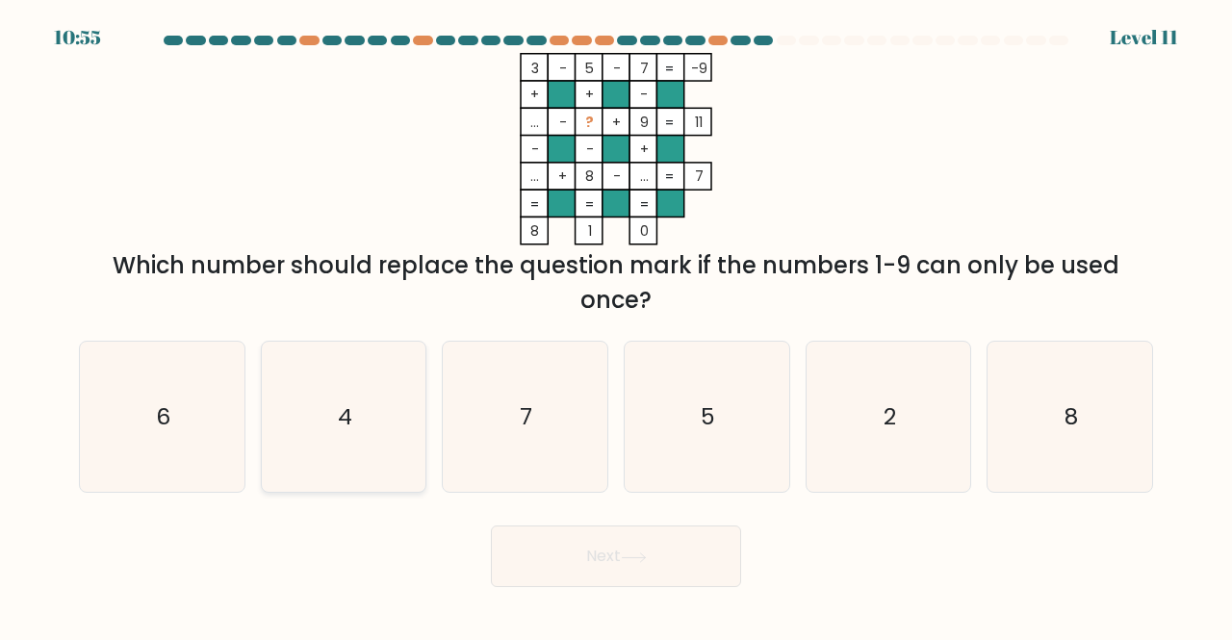
click at [366, 378] on icon "4" at bounding box center [344, 417] width 151 height 151
click at [616, 325] on input "b. 4" at bounding box center [616, 323] width 1 height 5
radio input "true"
click at [549, 547] on button "Next" at bounding box center [616, 557] width 250 height 62
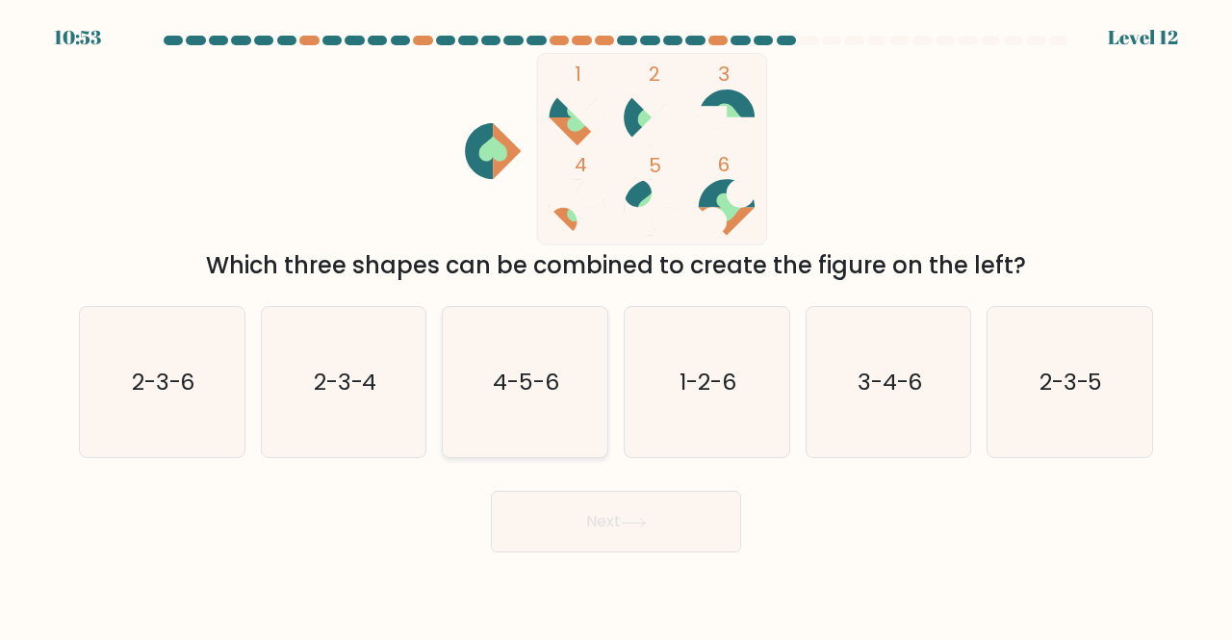
click at [486, 363] on icon "4-5-6" at bounding box center [525, 382] width 151 height 151
click at [616, 325] on input "c. 4-5-6" at bounding box center [616, 323] width 1 height 5
radio input "true"
click at [577, 511] on button "Next" at bounding box center [616, 522] width 250 height 62
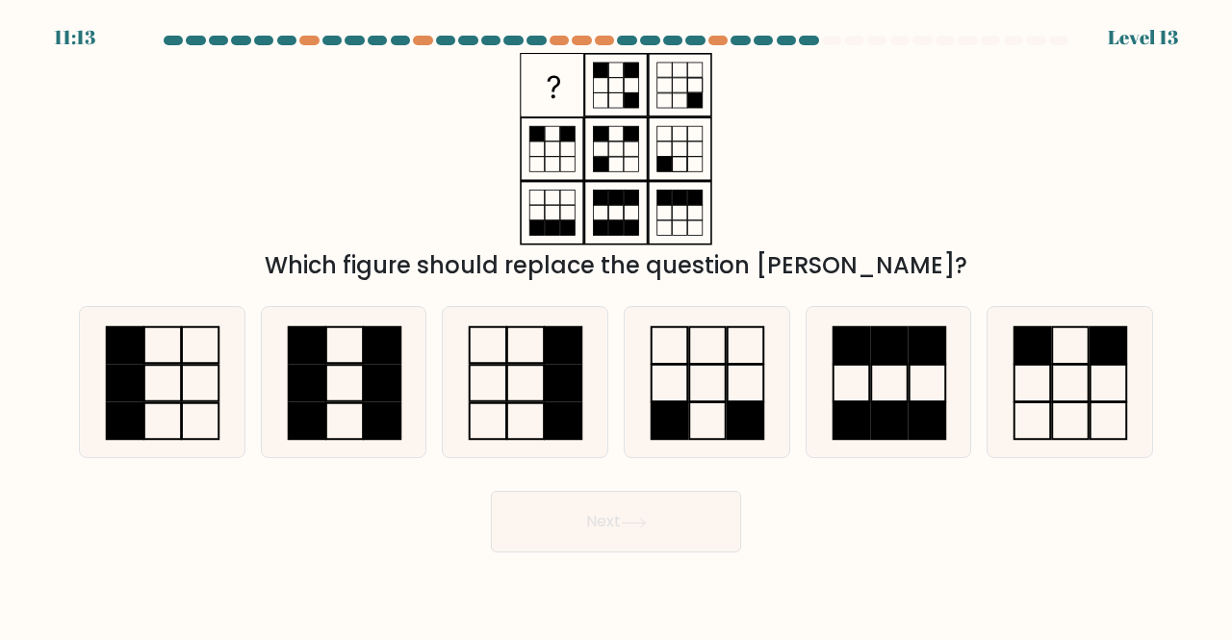
click at [622, 217] on icon at bounding box center [616, 149] width 241 height 193
click at [710, 386] on icon at bounding box center [707, 382] width 151 height 151
click at [617, 325] on input "d." at bounding box center [616, 323] width 1 height 5
radio input "true"
click at [623, 128] on icon at bounding box center [616, 149] width 241 height 193
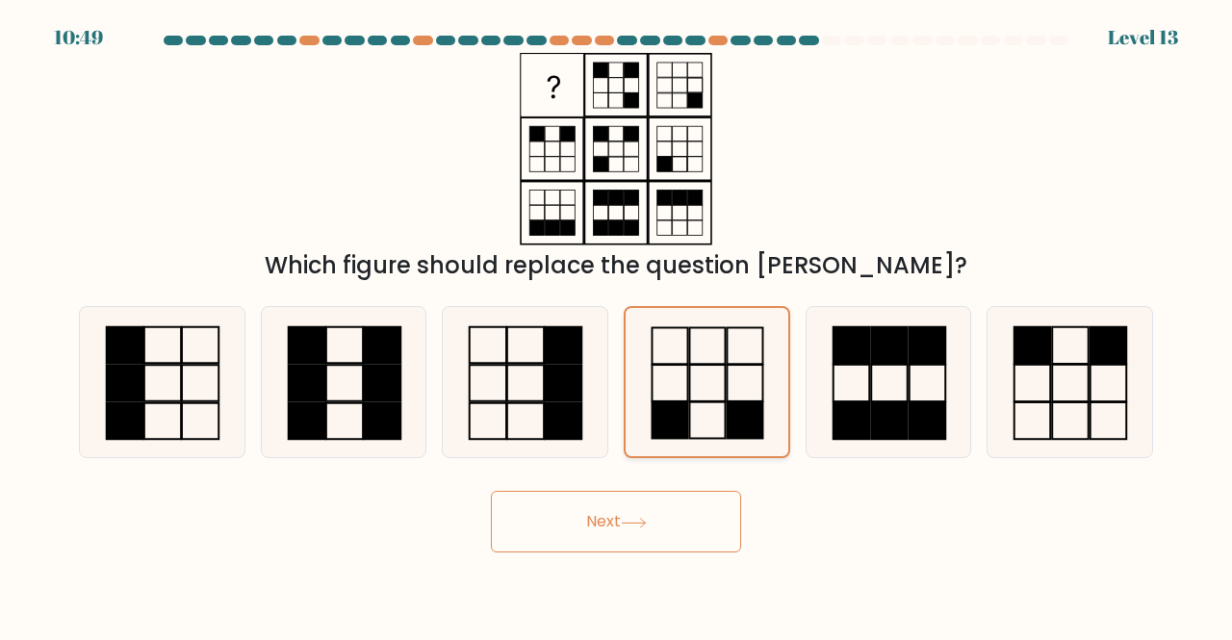
click at [740, 398] on icon at bounding box center [706, 382] width 149 height 149
click at [617, 325] on input "d." at bounding box center [616, 323] width 1 height 5
click at [674, 515] on button "Next" at bounding box center [616, 522] width 250 height 62
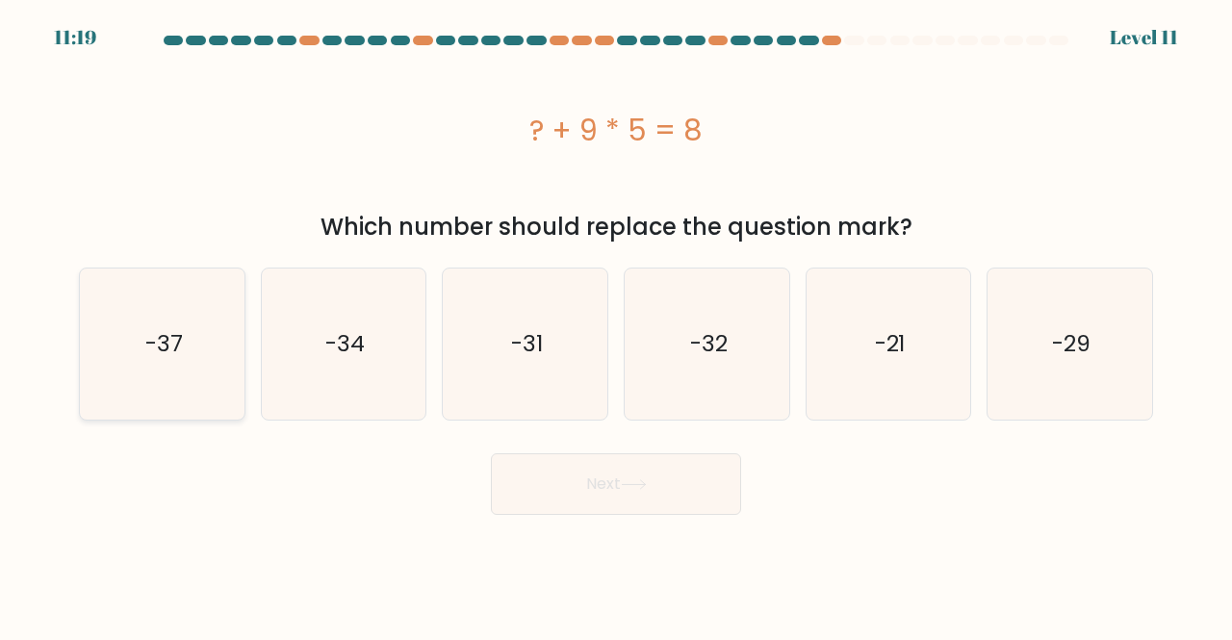
click at [208, 306] on icon "-37" at bounding box center [162, 344] width 151 height 151
click at [616, 321] on input "a. -37" at bounding box center [616, 323] width 1 height 5
radio input "true"
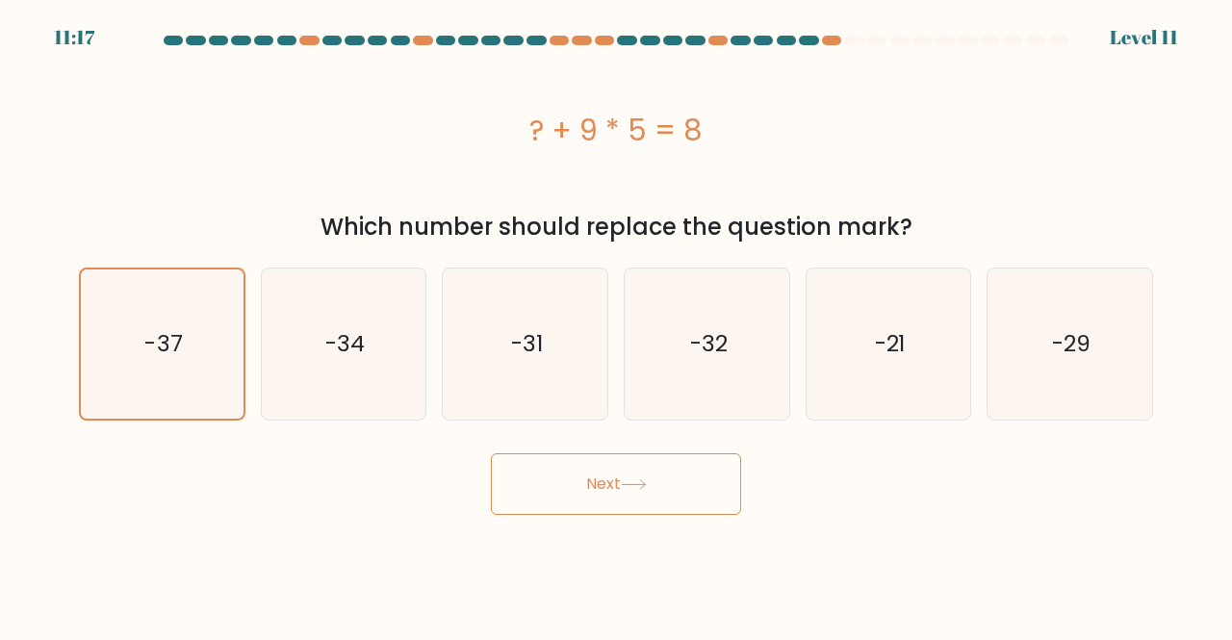
click at [622, 480] on button "Next" at bounding box center [616, 484] width 250 height 62
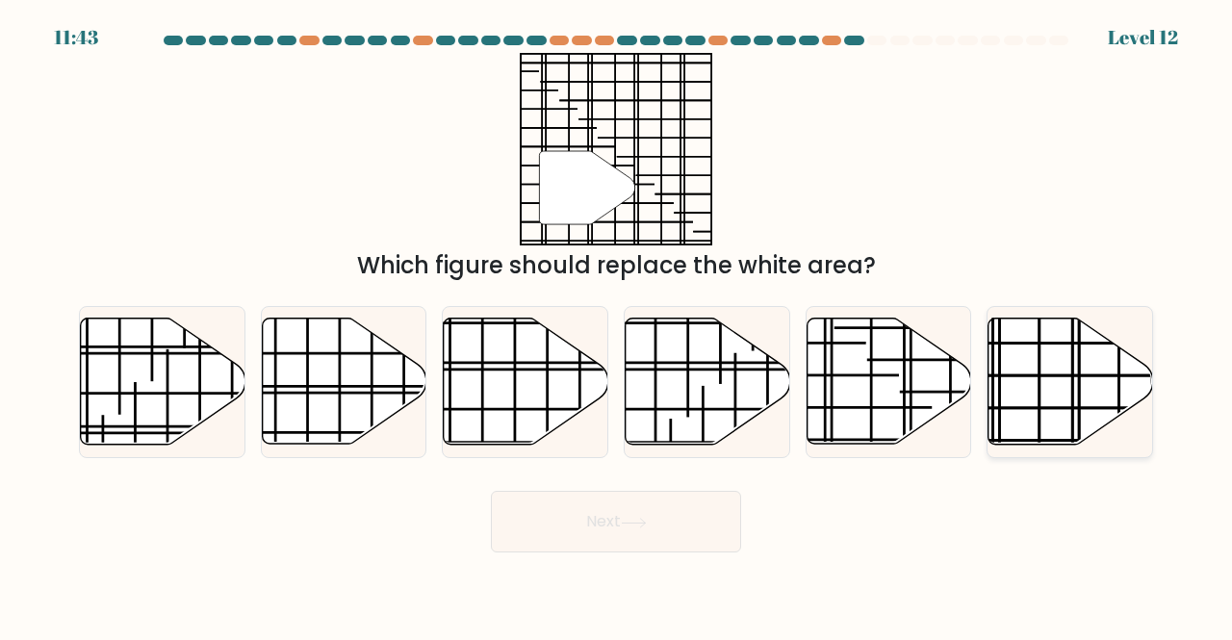
click at [1063, 390] on icon at bounding box center [1071, 382] width 165 height 126
click at [617, 325] on input "f." at bounding box center [616, 323] width 1 height 5
radio input "true"
click at [660, 498] on button "Next" at bounding box center [616, 522] width 250 height 62
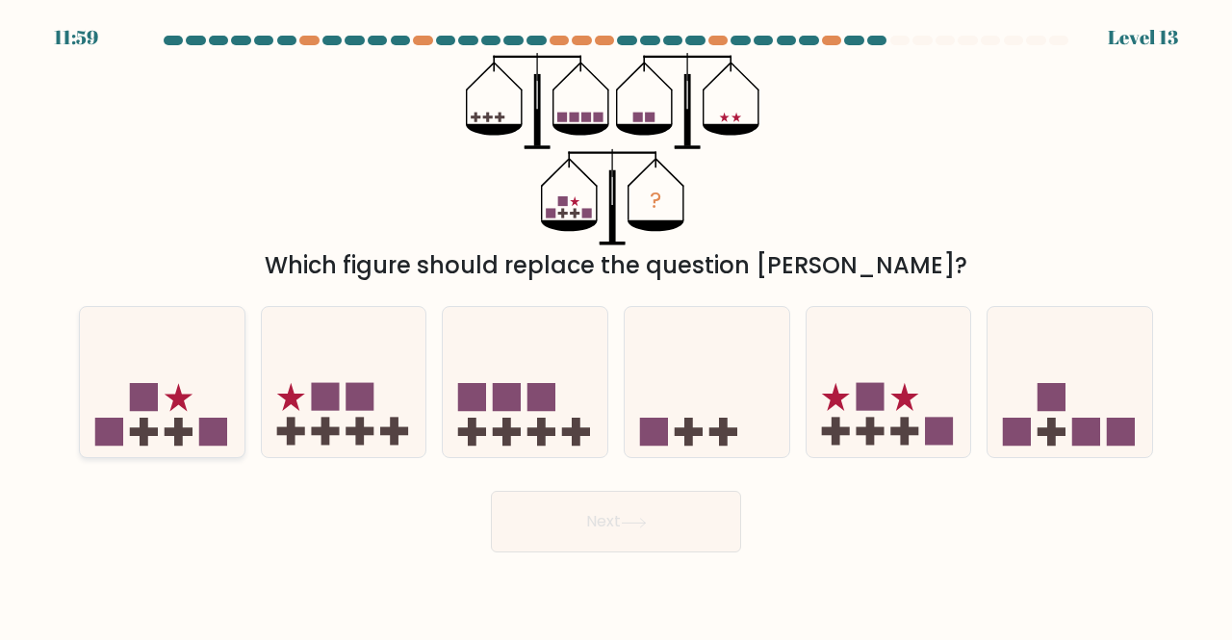
click at [117, 415] on icon at bounding box center [162, 382] width 165 height 136
click at [616, 325] on input "a." at bounding box center [616, 323] width 1 height 5
radio input "true"
click at [595, 482] on div "Next" at bounding box center [615, 516] width 1097 height 71
click at [595, 514] on button "Next" at bounding box center [616, 522] width 250 height 62
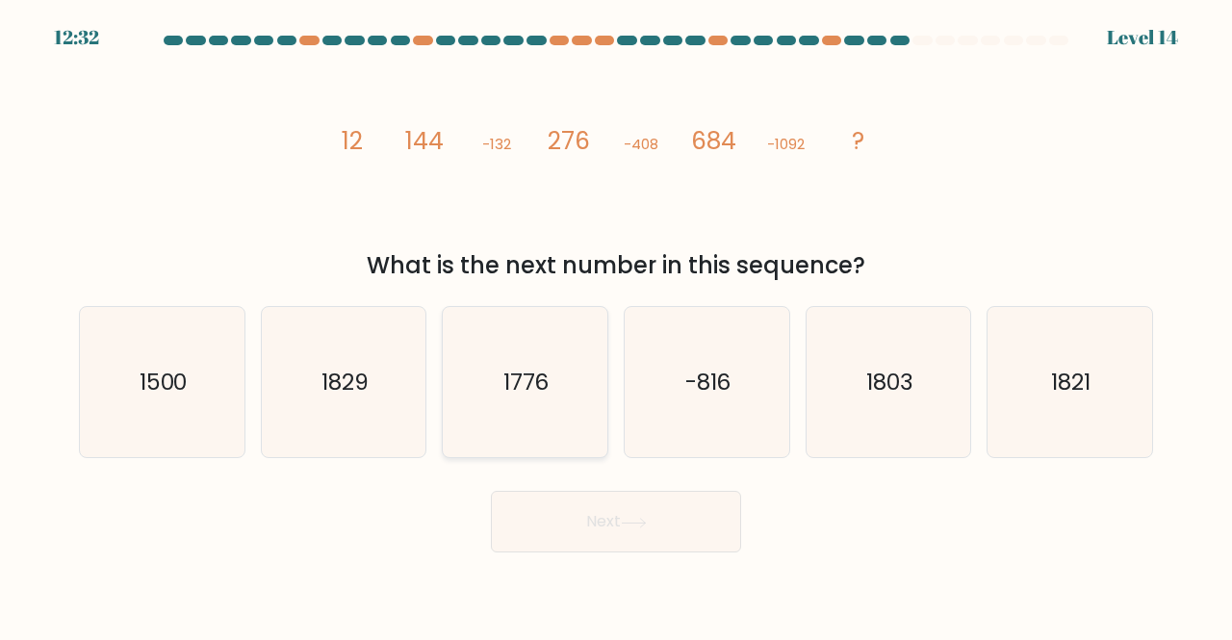
click at [529, 364] on icon "1776" at bounding box center [525, 382] width 151 height 151
click at [616, 325] on input "c. 1776" at bounding box center [616, 323] width 1 height 5
radio input "true"
click at [1064, 359] on icon "1821" at bounding box center [1069, 382] width 151 height 151
click at [617, 325] on input "f. 1821" at bounding box center [616, 323] width 1 height 5
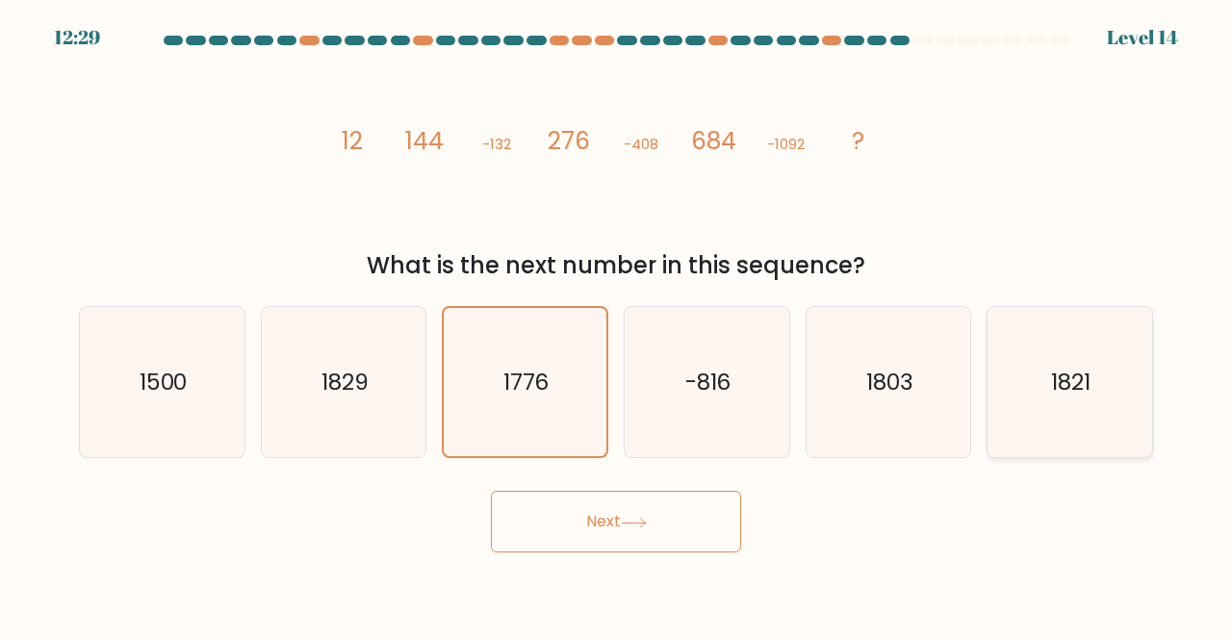
radio input "true"
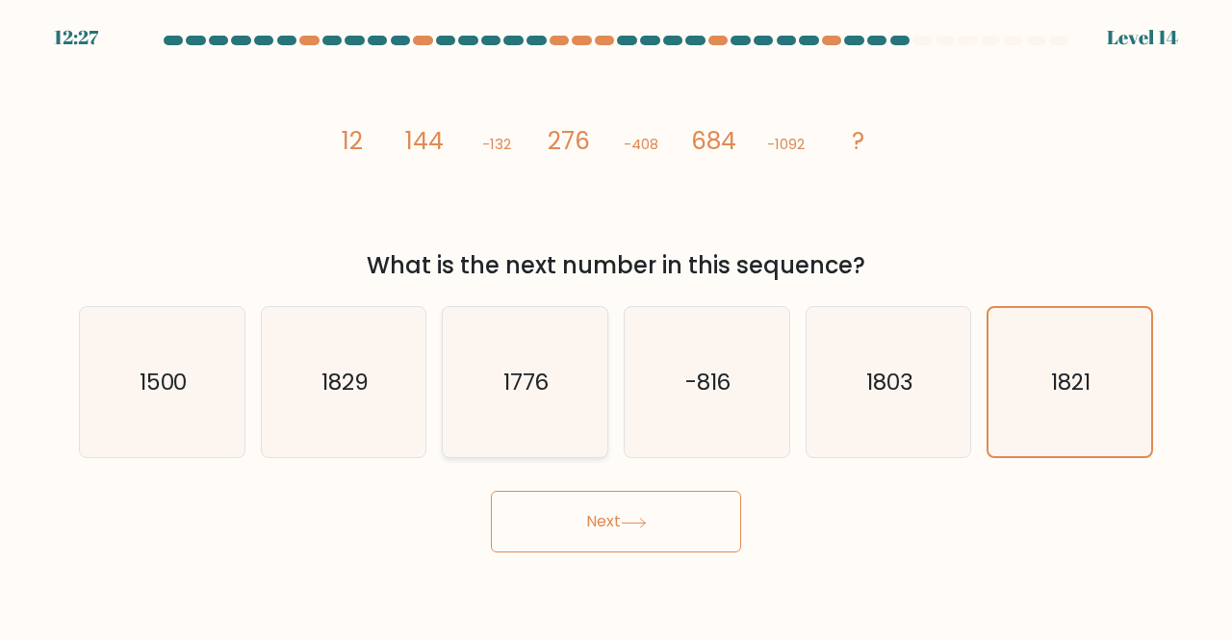
click at [521, 363] on icon "1776" at bounding box center [525, 382] width 151 height 151
click at [616, 325] on input "c. 1776" at bounding box center [616, 323] width 1 height 5
radio input "true"
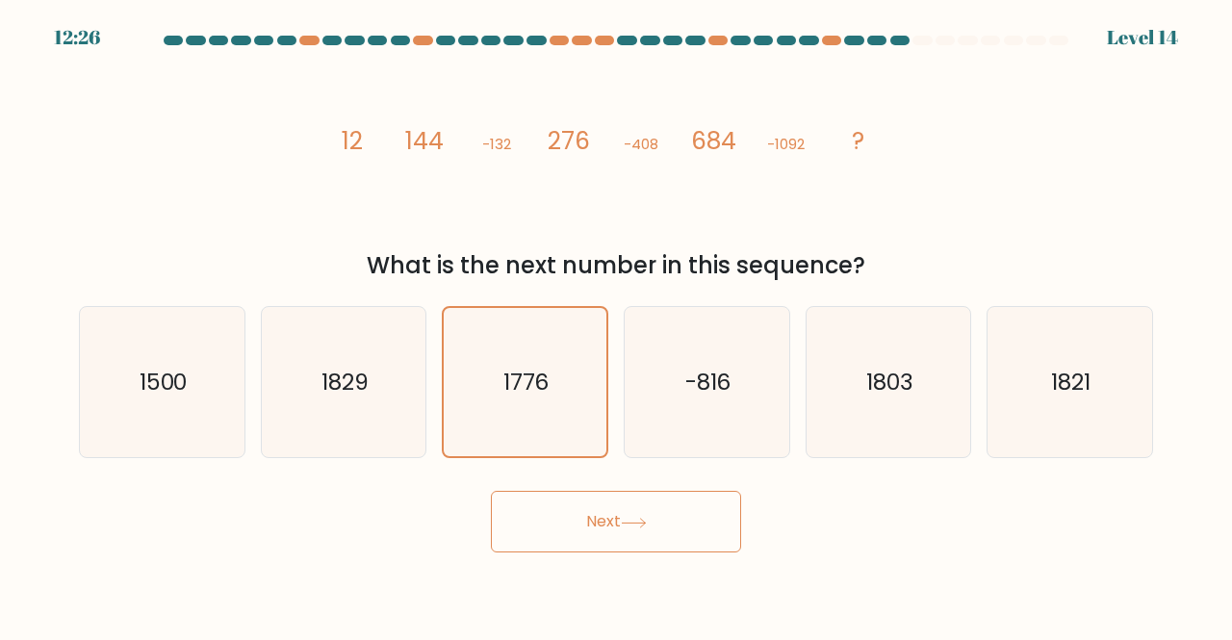
click at [591, 517] on button "Next" at bounding box center [616, 522] width 250 height 62
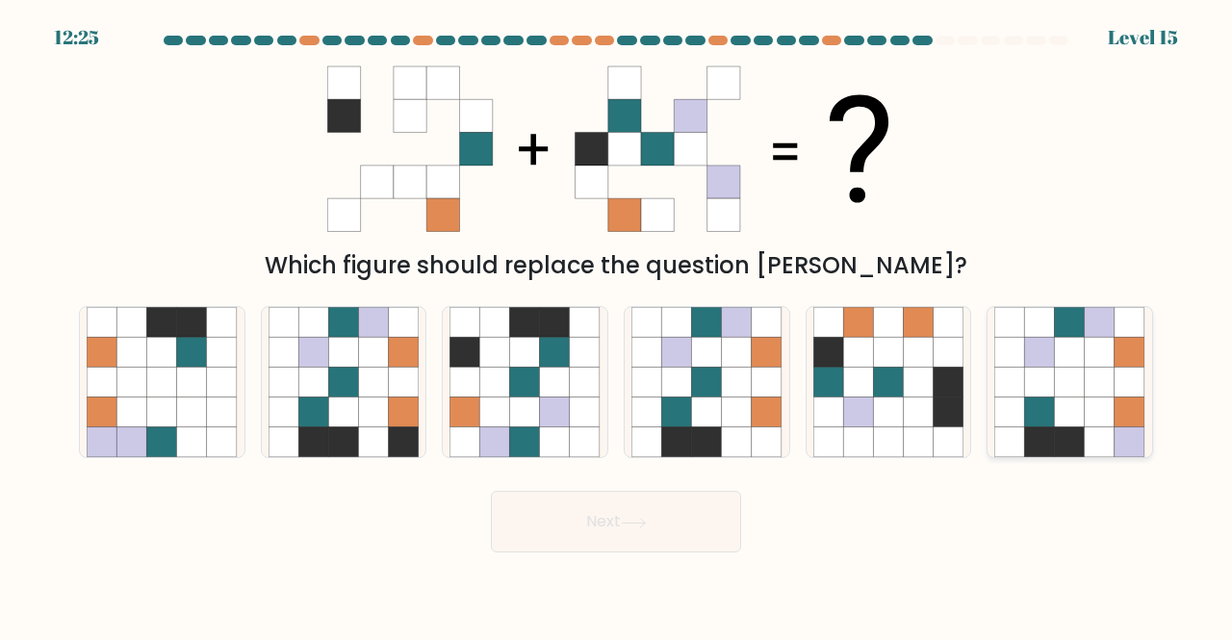
click at [1066, 382] on icon at bounding box center [1070, 382] width 30 height 30
click at [617, 325] on input "f." at bounding box center [616, 323] width 1 height 5
radio input "true"
click at [663, 517] on button "Next" at bounding box center [616, 522] width 250 height 62
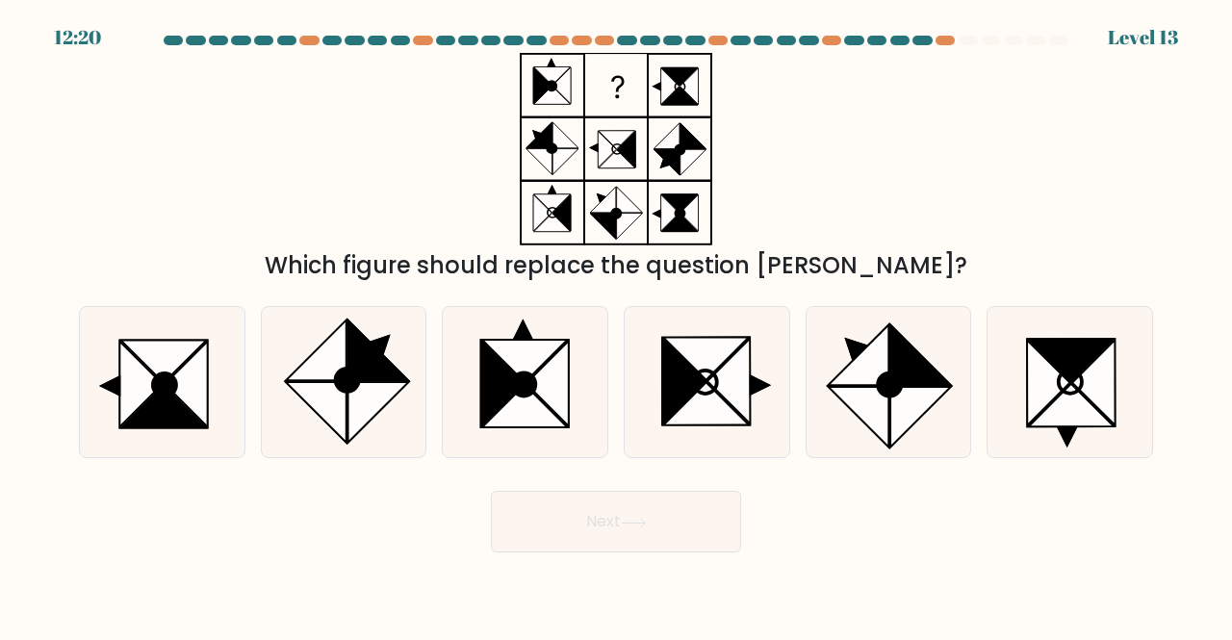
click at [663, 517] on button "Next" at bounding box center [616, 522] width 250 height 62
click at [865, 223] on div "Which figure should replace the question mark?" at bounding box center [615, 168] width 1097 height 230
click at [314, 372] on icon at bounding box center [316, 350] width 61 height 61
click at [616, 325] on input "b." at bounding box center [616, 323] width 1 height 5
radio input "true"
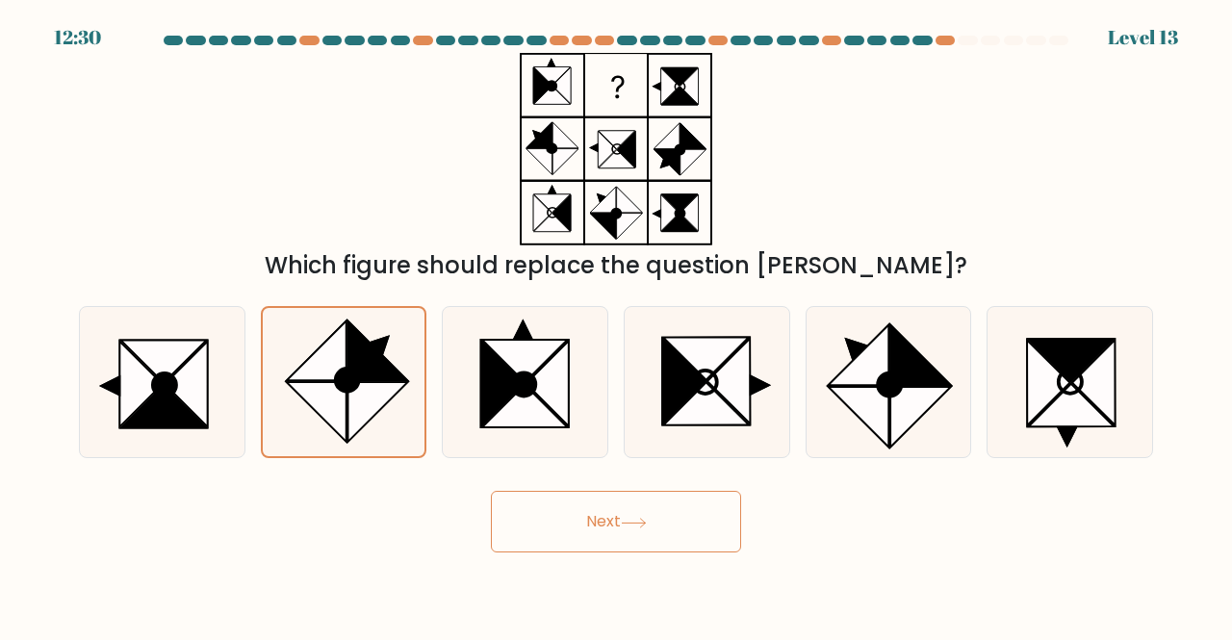
click at [562, 509] on button "Next" at bounding box center [616, 522] width 250 height 62
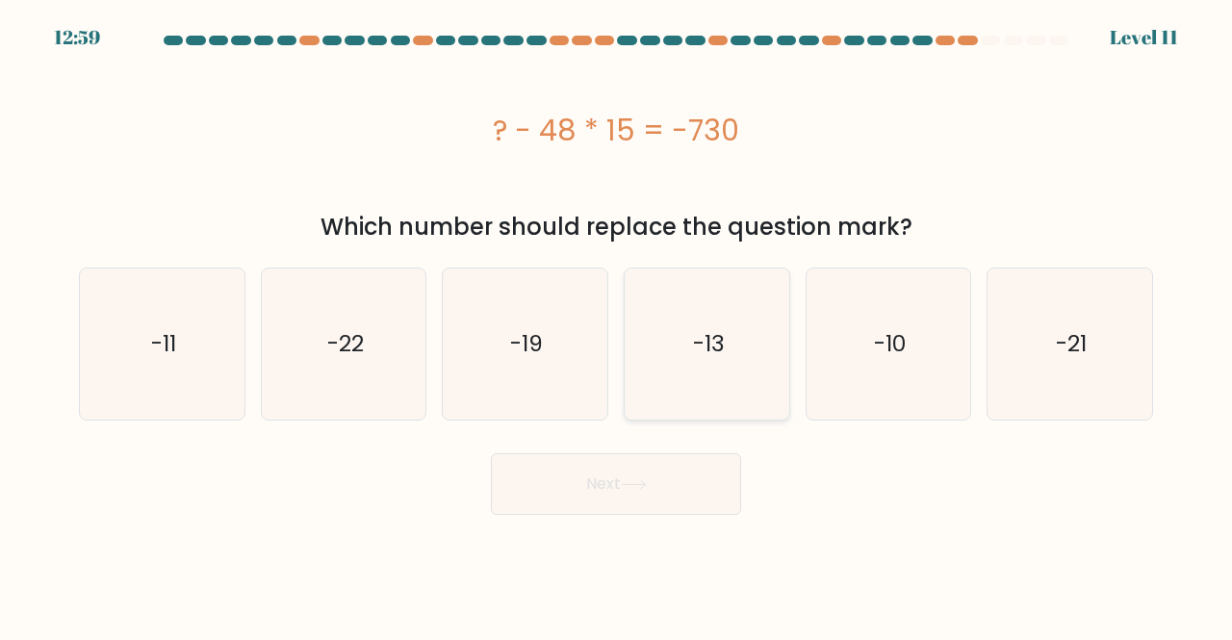
click at [708, 349] on text "-13" at bounding box center [708, 344] width 32 height 32
click at [617, 325] on input "d. -13" at bounding box center [616, 323] width 1 height 5
radio input "true"
click at [680, 471] on button "Next" at bounding box center [616, 484] width 250 height 62
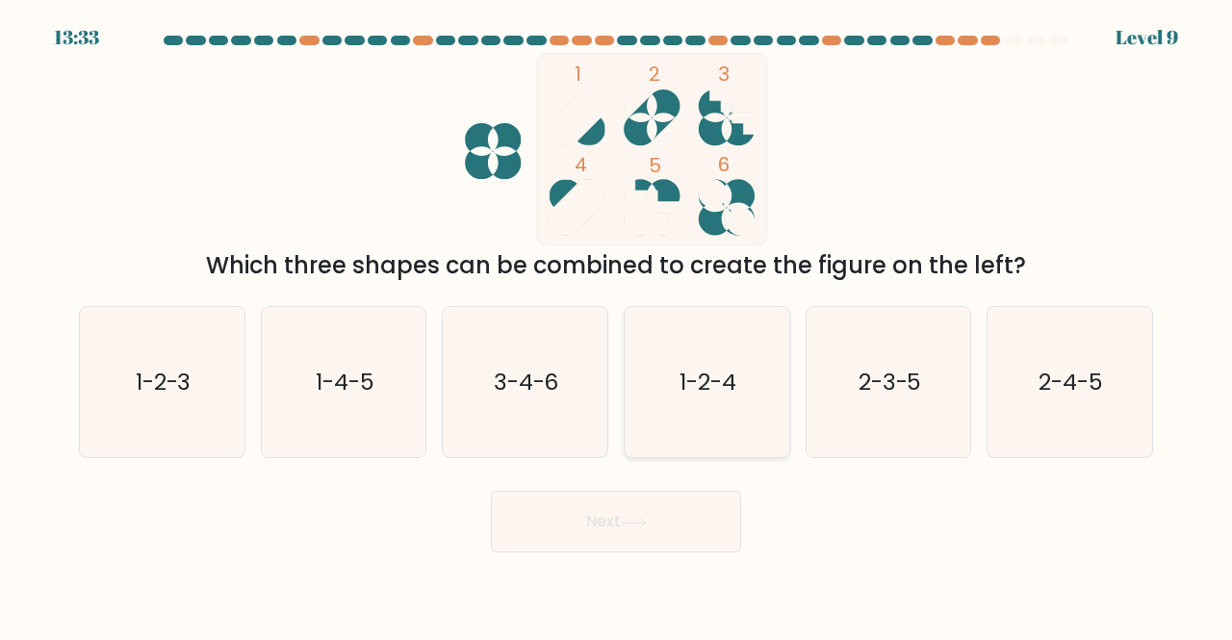
click at [728, 375] on text "1-2-4" at bounding box center [708, 382] width 57 height 32
click at [617, 325] on input "d. 1-2-4" at bounding box center [616, 323] width 1 height 5
radio input "true"
click at [680, 517] on button "Next" at bounding box center [616, 522] width 250 height 62
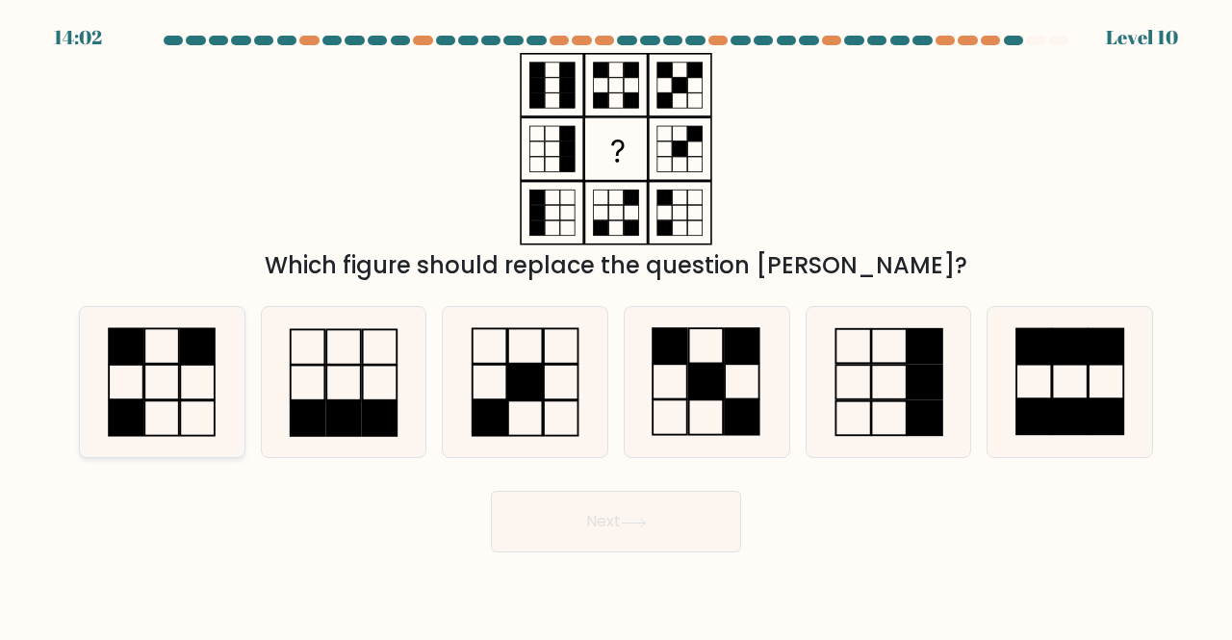
click at [146, 349] on icon at bounding box center [162, 382] width 151 height 151
click at [616, 325] on input "a." at bounding box center [616, 323] width 1 height 5
radio input "true"
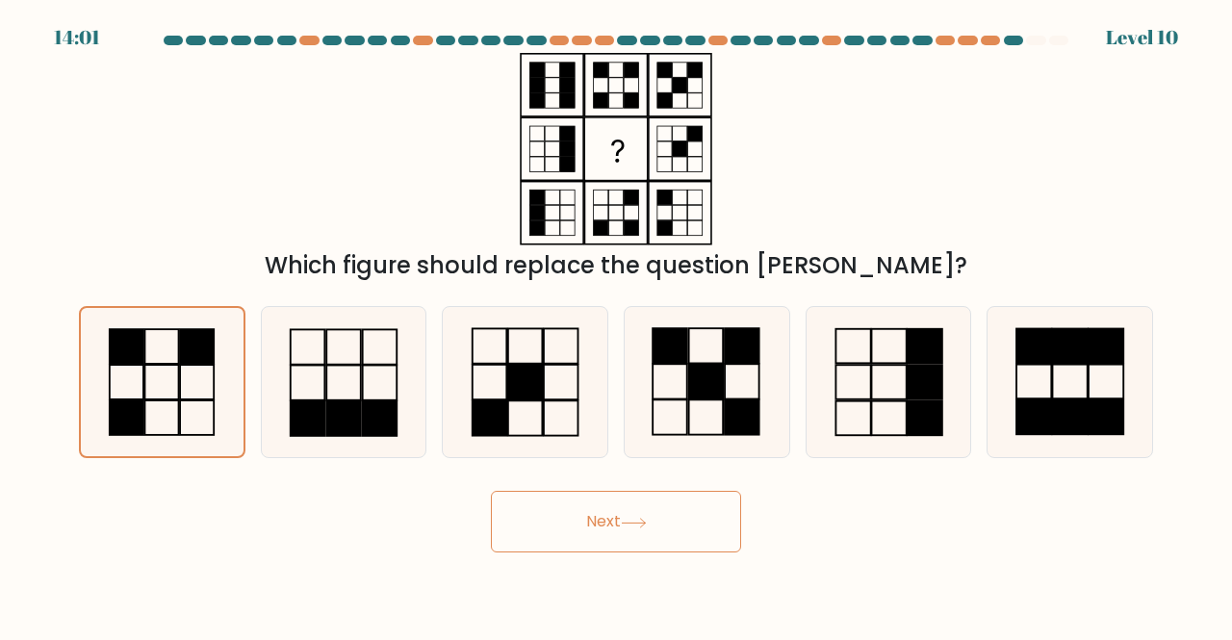
click at [529, 513] on button "Next" at bounding box center [616, 522] width 250 height 62
click at [657, 511] on button "Next" at bounding box center [616, 522] width 250 height 62
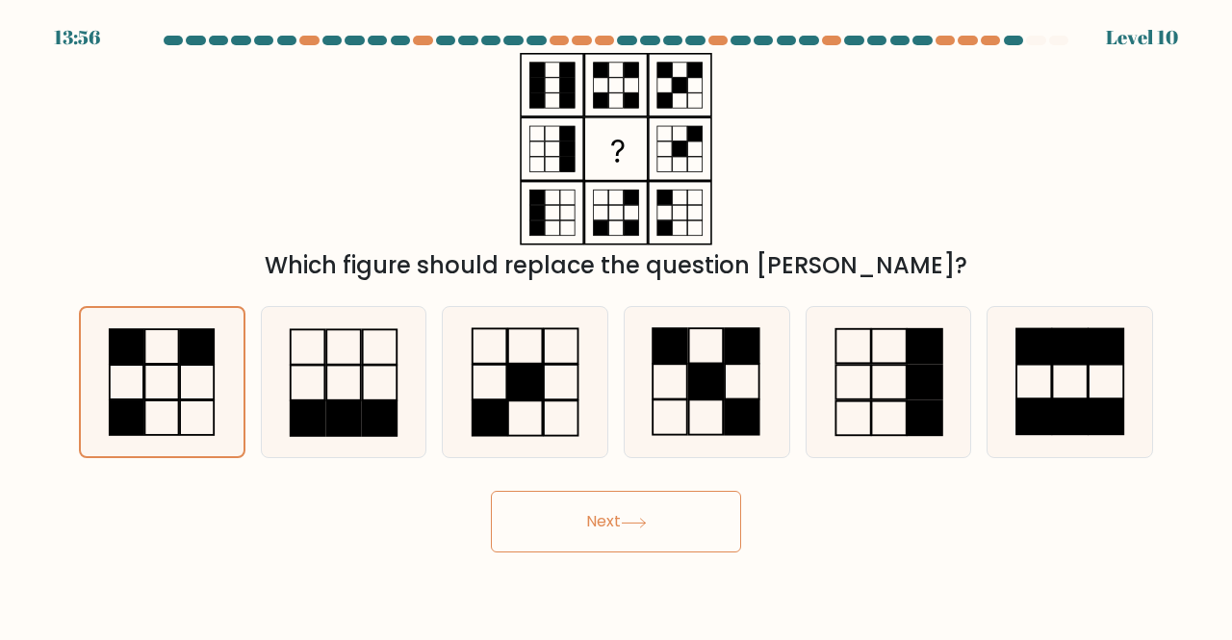
click at [657, 511] on button "Next" at bounding box center [616, 522] width 250 height 62
drag, startPoint x: 657, startPoint y: 511, endPoint x: 148, endPoint y: 346, distance: 534.6
click at [148, 346] on form at bounding box center [616, 294] width 1232 height 517
click at [148, 346] on icon at bounding box center [162, 382] width 149 height 149
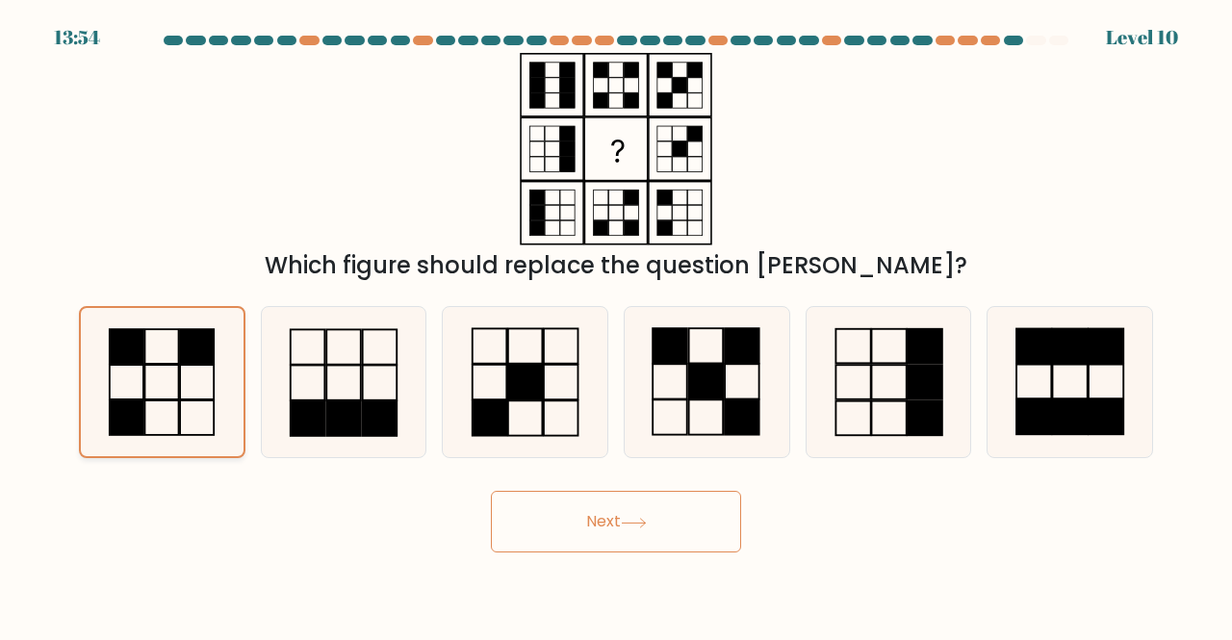
click at [616, 325] on input "a." at bounding box center [616, 323] width 1 height 5
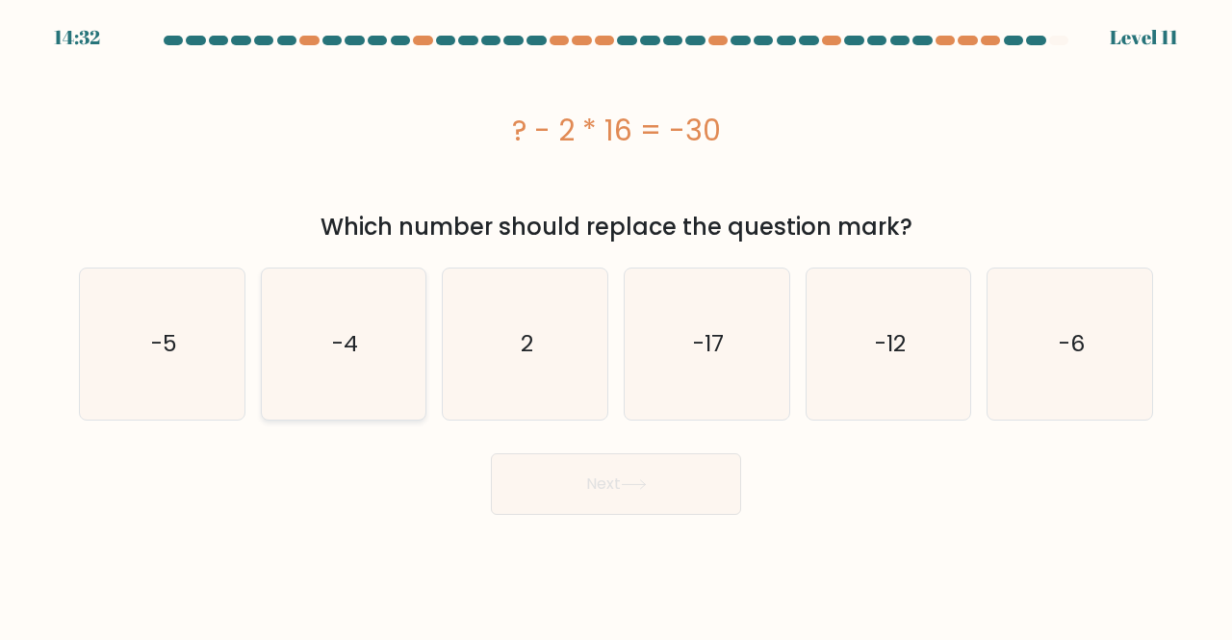
click at [315, 357] on icon "-4" at bounding box center [344, 344] width 151 height 151
click at [616, 325] on input "b. -4" at bounding box center [616, 323] width 1 height 5
radio input "true"
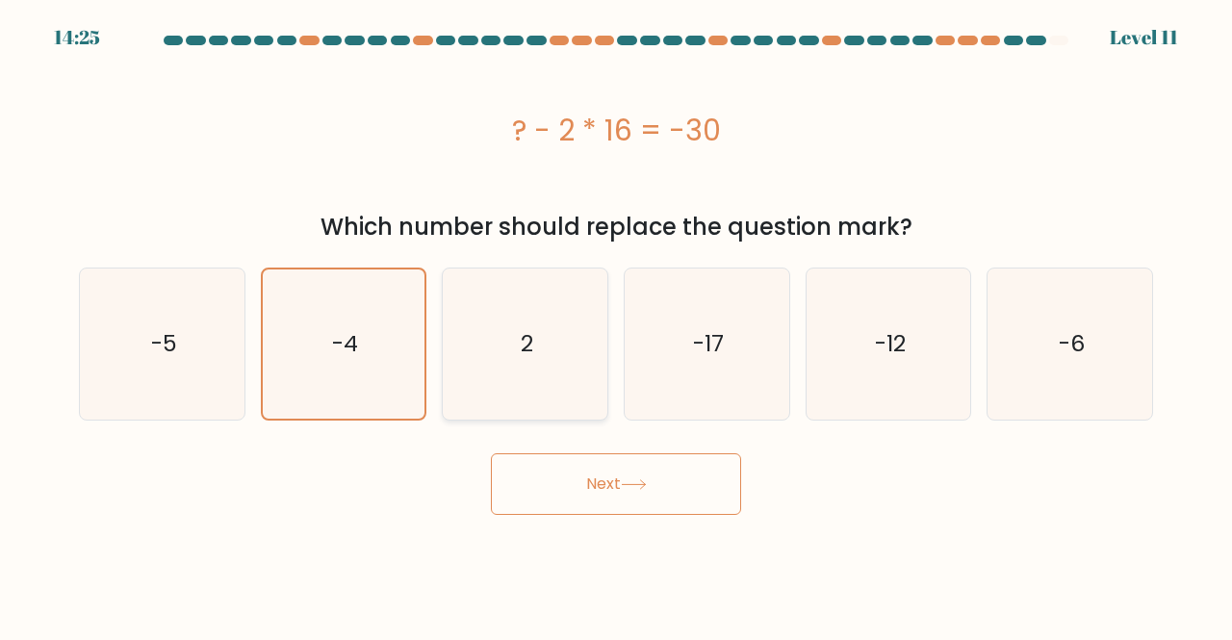
click at [536, 401] on icon "2" at bounding box center [525, 344] width 151 height 151
click at [616, 325] on input "c. 2" at bounding box center [616, 323] width 1 height 5
radio input "true"
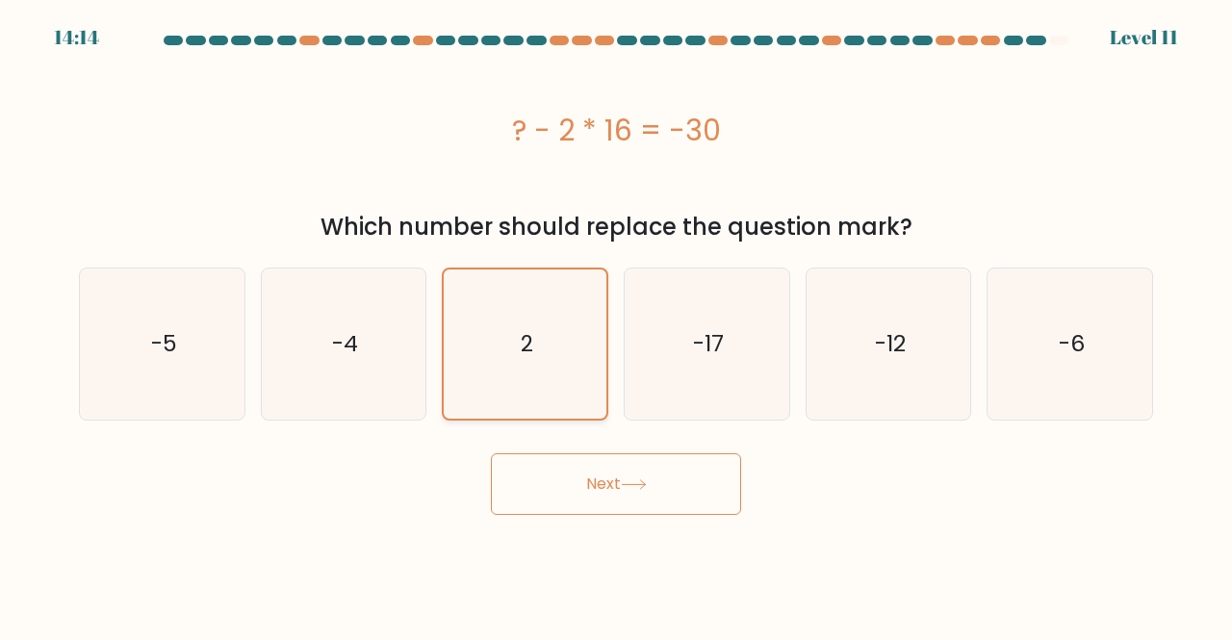
click at [536, 401] on icon "2" at bounding box center [525, 344] width 149 height 149
click at [616, 325] on input "c. 2" at bounding box center [616, 323] width 1 height 5
click at [585, 473] on button "Next" at bounding box center [616, 484] width 250 height 62
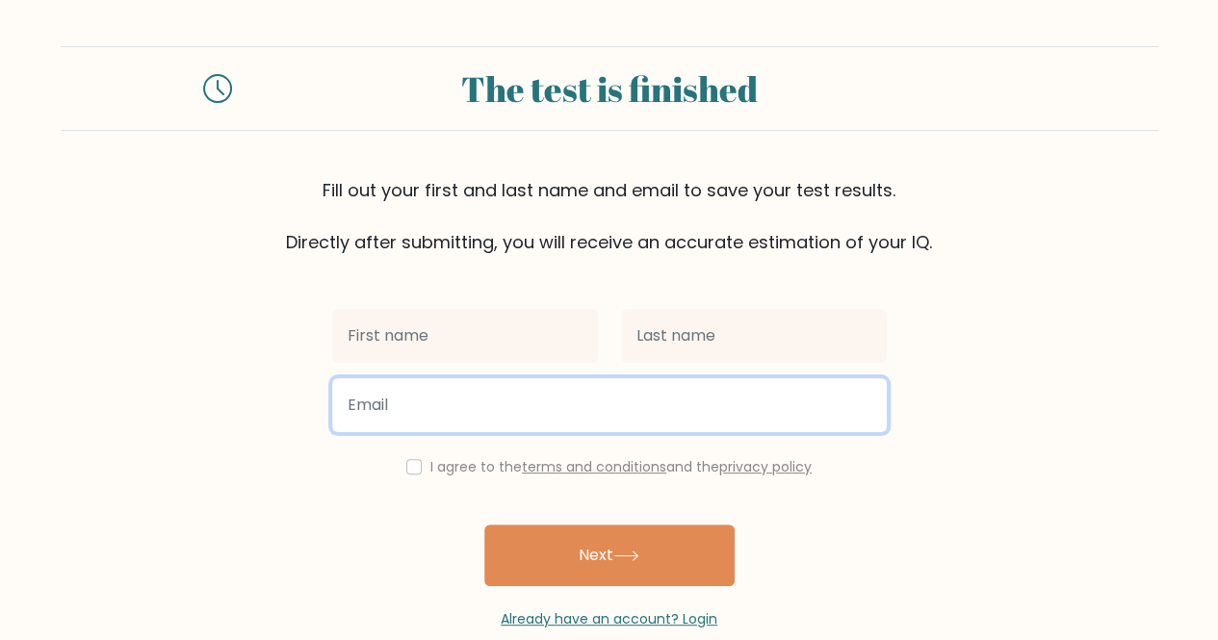
click at [529, 411] on input "email" at bounding box center [609, 405] width 555 height 54
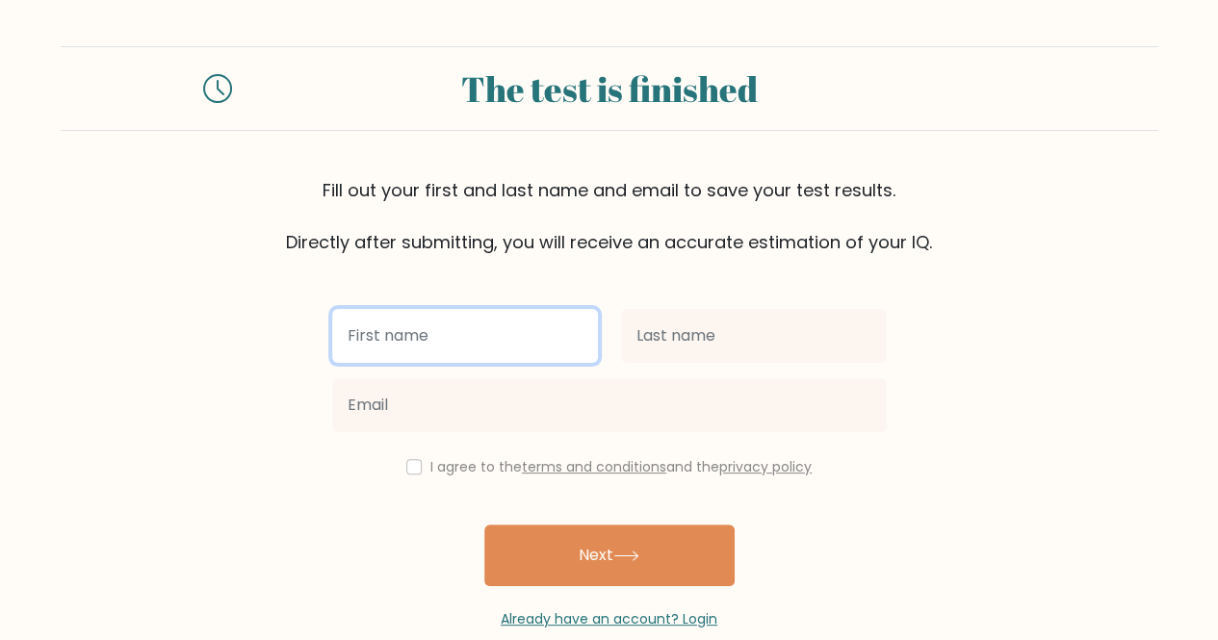
click at [510, 327] on input "text" at bounding box center [465, 336] width 266 height 54
type input "m"
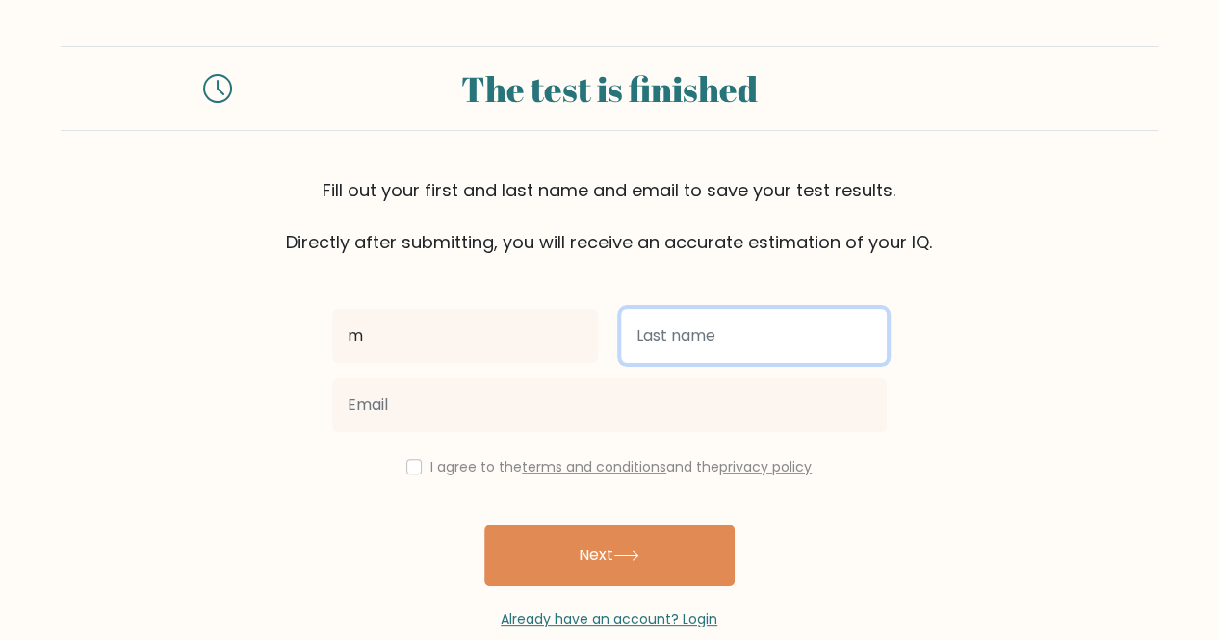
click at [676, 353] on input "text" at bounding box center [754, 336] width 266 height 54
type input "s"
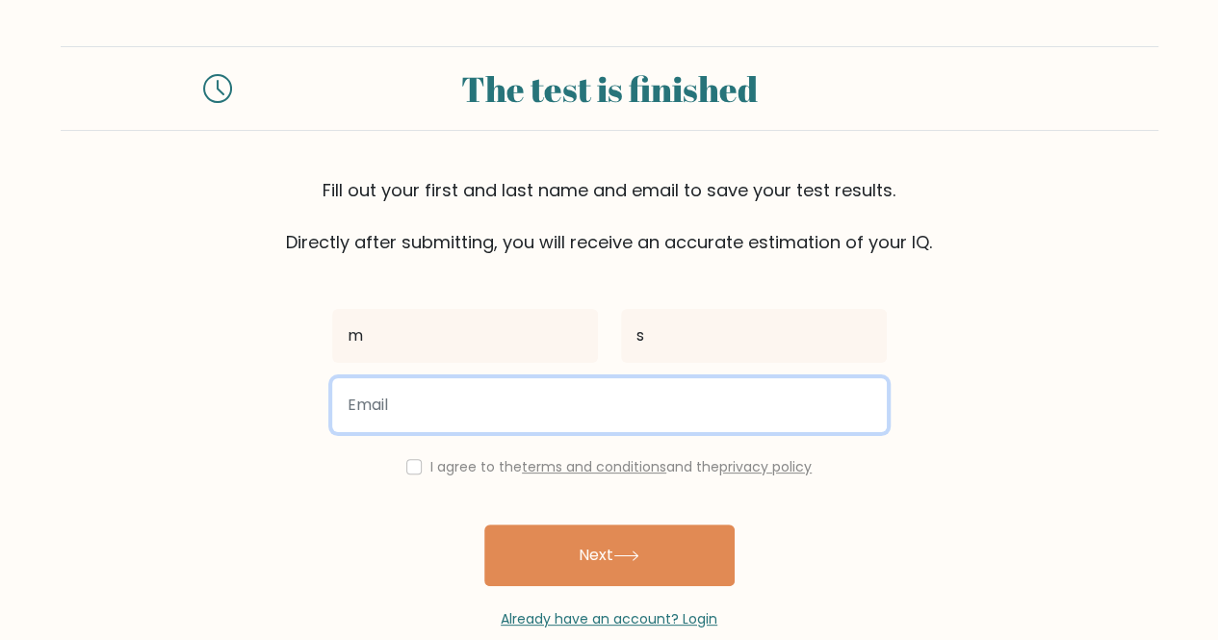
click at [658, 400] on input "email" at bounding box center [609, 405] width 555 height 54
type input "humanhere13v@gmail.com"
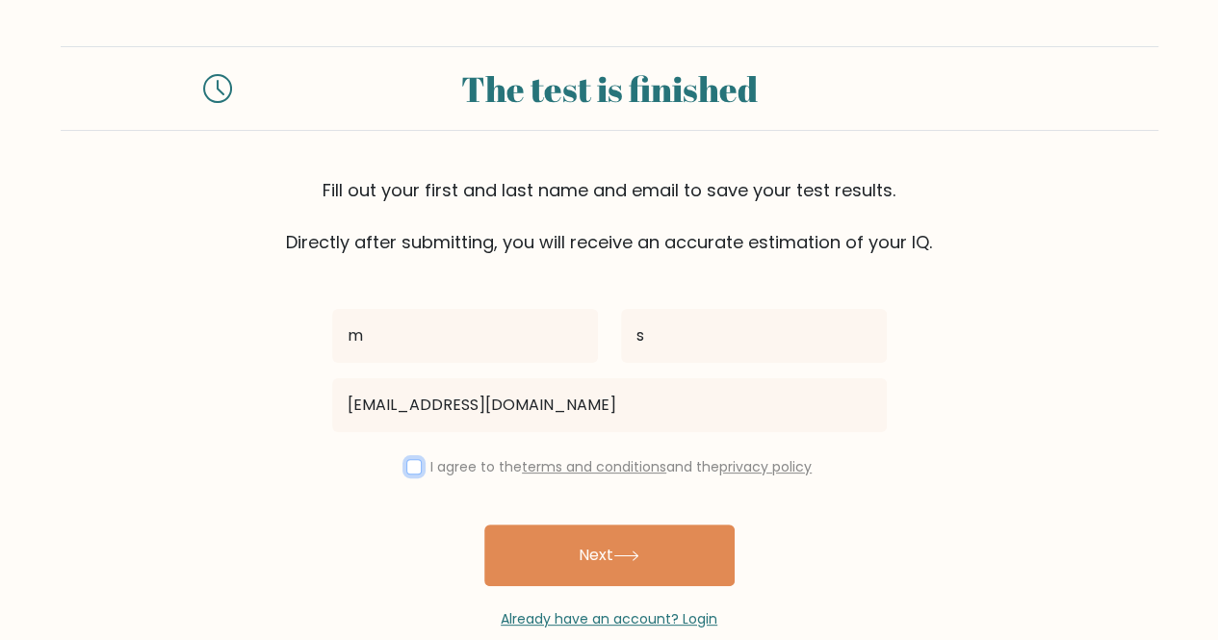
click at [412, 459] on input "checkbox" at bounding box center [413, 466] width 15 height 15
checkbox input "true"
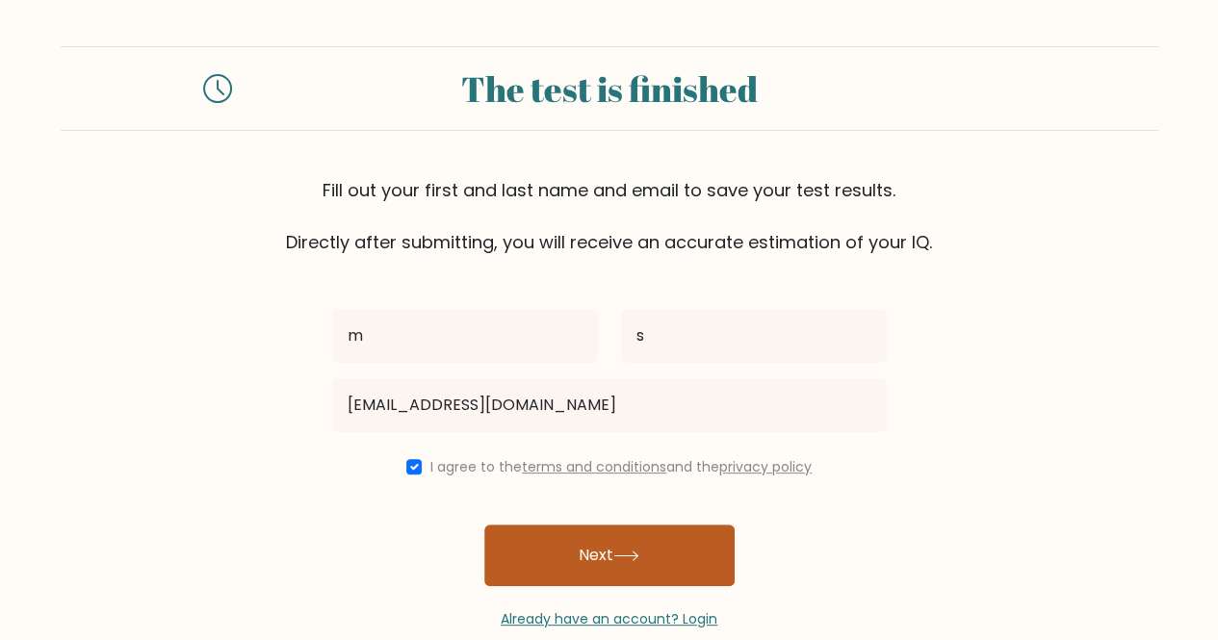
click at [581, 538] on button "Next" at bounding box center [609, 556] width 250 height 62
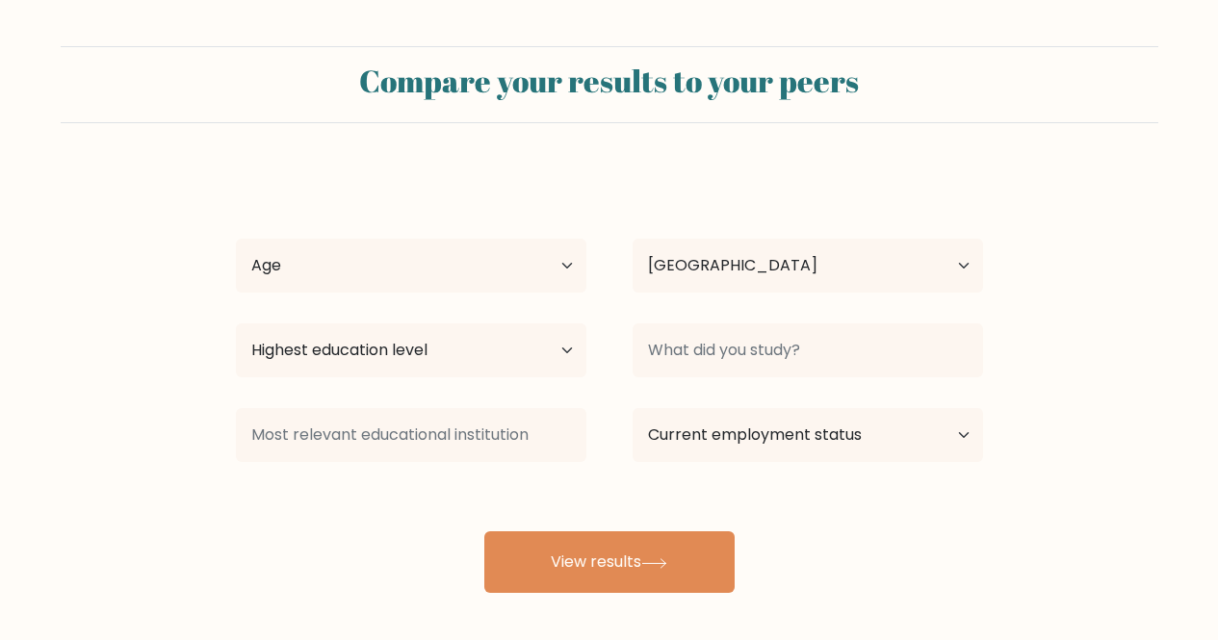
select select "IN"
click at [587, 360] on div "Highest education level No schooling Primary Lower Secondary Upper Secondary Oc…" at bounding box center [411, 350] width 397 height 69
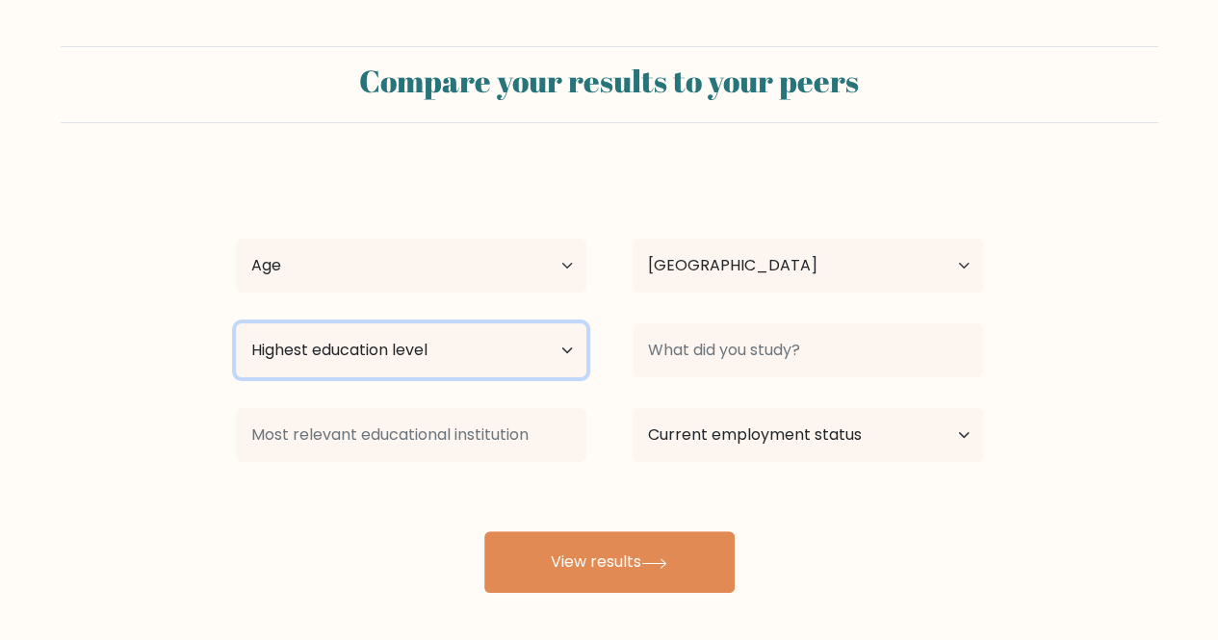
click at [583, 357] on select "Highest education level No schooling Primary Lower Secondary Upper Secondary Oc…" at bounding box center [411, 350] width 350 height 54
select select "upper_secondary"
click at [236, 323] on select "Highest education level No schooling Primary Lower Secondary Upper Secondary Oc…" at bounding box center [411, 350] width 350 height 54
click at [577, 344] on select "Highest education level No schooling Primary Lower Secondary Upper Secondary Oc…" at bounding box center [411, 350] width 350 height 54
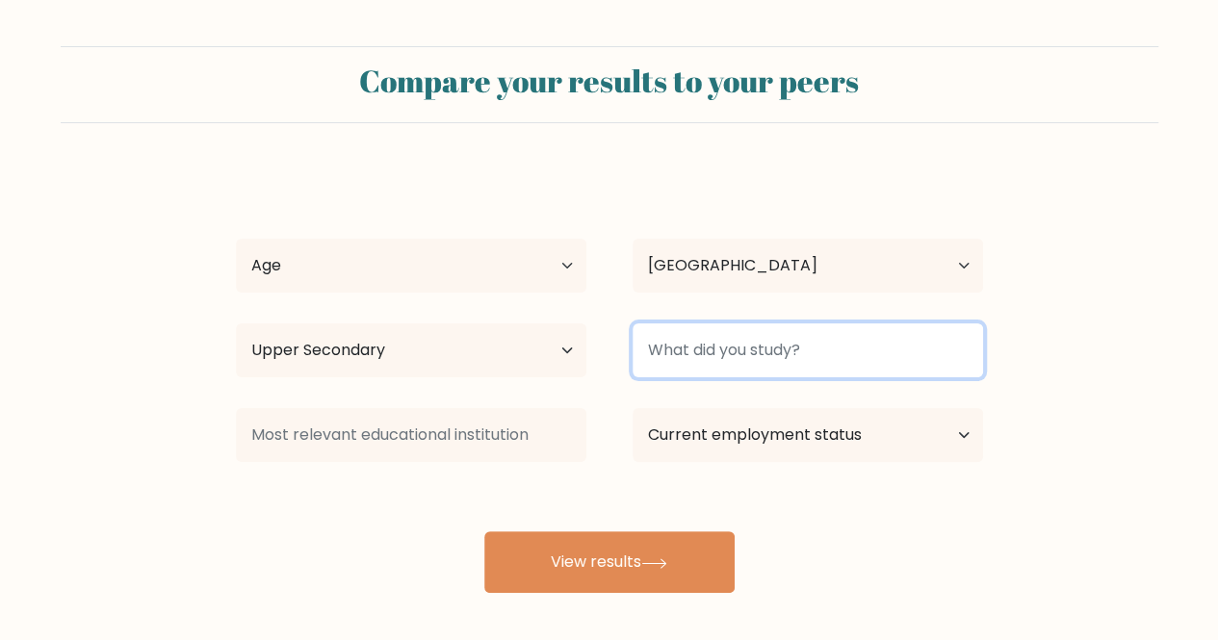
click at [778, 344] on input at bounding box center [807, 350] width 350 height 54
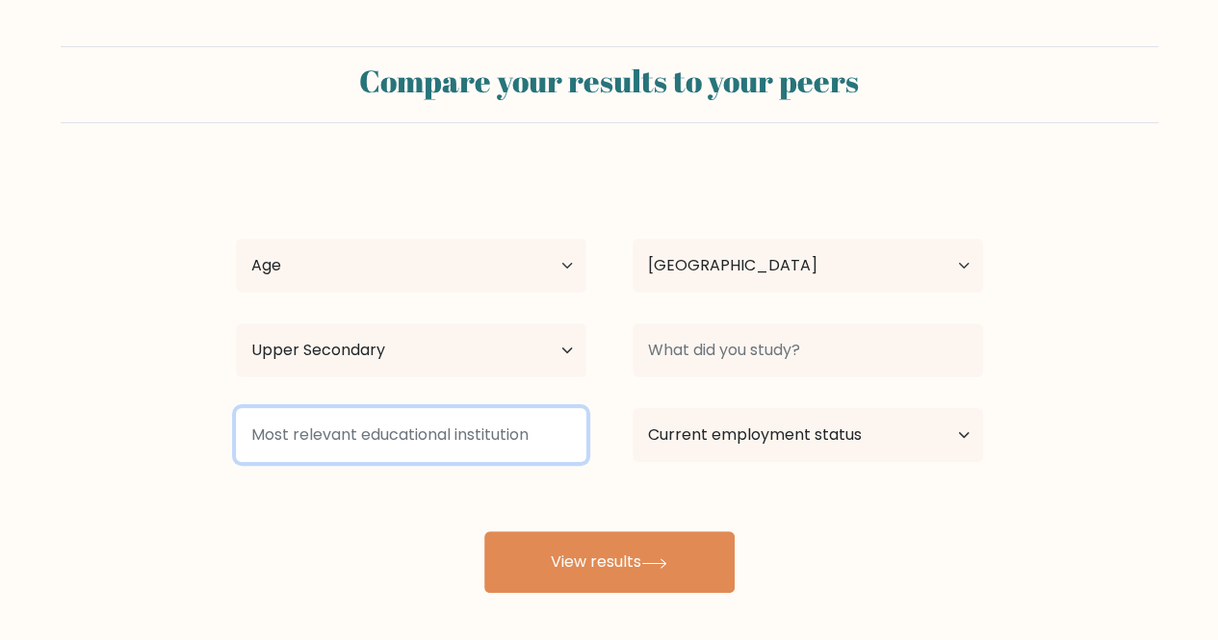
drag, startPoint x: 520, startPoint y: 430, endPoint x: 718, endPoint y: 421, distance: 198.6
click at [718, 421] on div "Current employment status Employed Student Retired Other / prefer not to answer" at bounding box center [609, 434] width 793 height 69
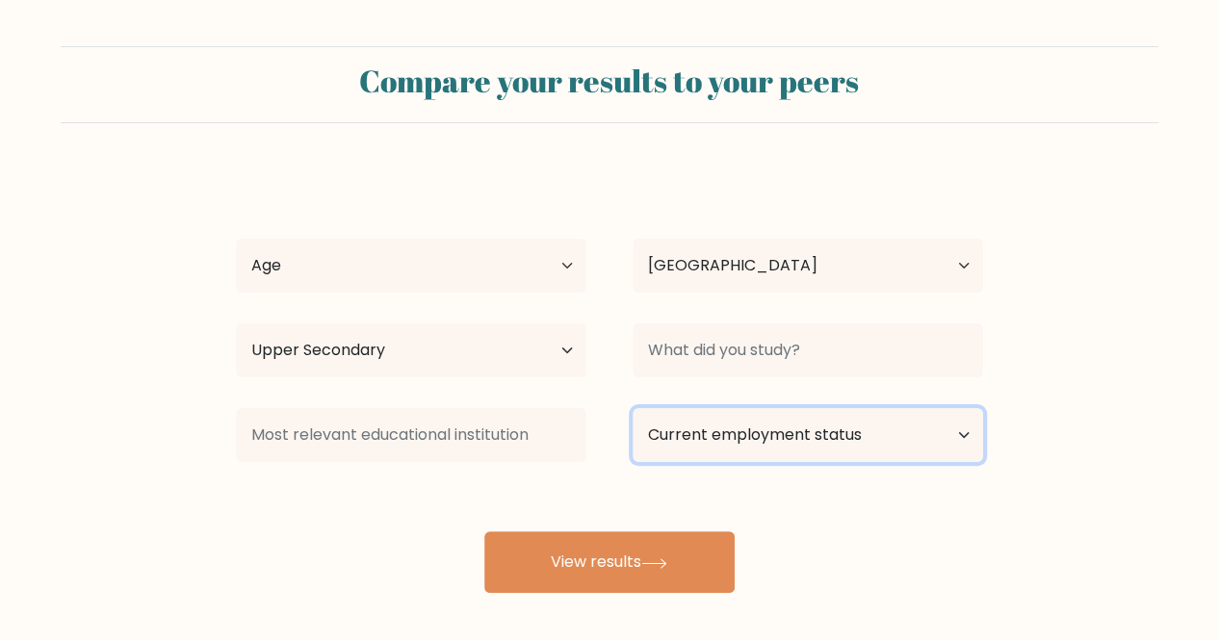
click at [718, 421] on select "Current employment status Employed Student Retired Other / prefer not to answer" at bounding box center [807, 435] width 350 height 54
select select "student"
click at [632, 408] on select "Current employment status Employed Student Retired Other / prefer not to answer" at bounding box center [807, 435] width 350 height 54
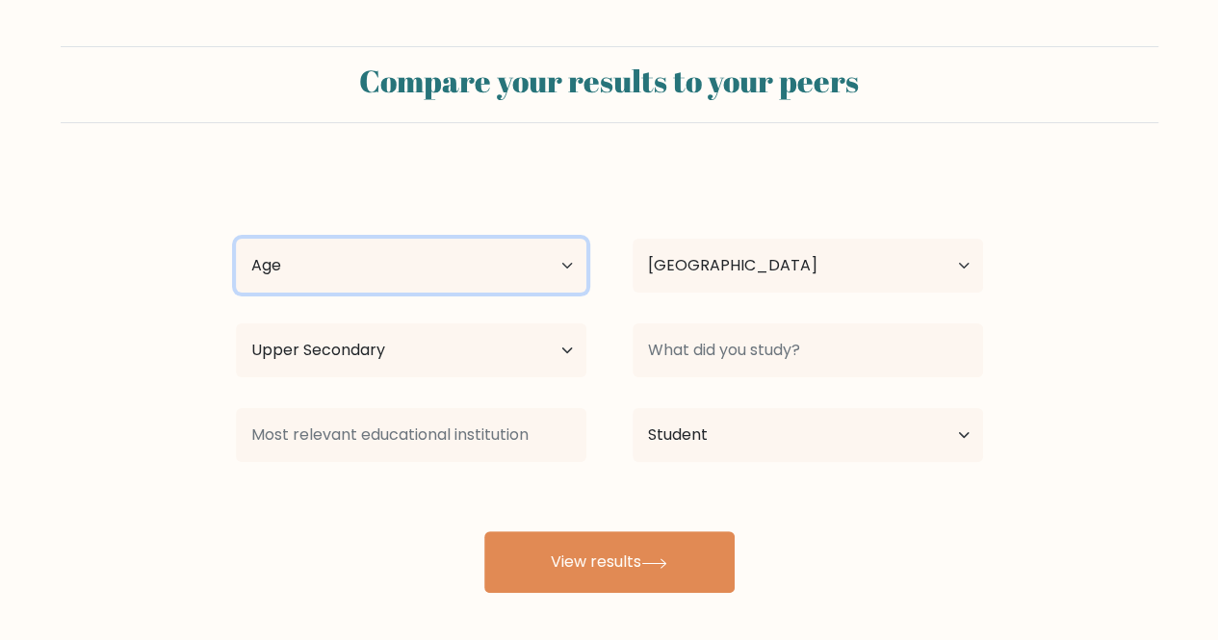
click at [566, 254] on select "Age Under 18 years old 18-24 years old 25-34 years old 35-44 years old 45-54 ye…" at bounding box center [411, 266] width 350 height 54
select select "min_18"
click at [236, 239] on select "Age Under 18 years old 18-24 years old 25-34 years old 35-44 years old 45-54 ye…" at bounding box center [411, 266] width 350 height 54
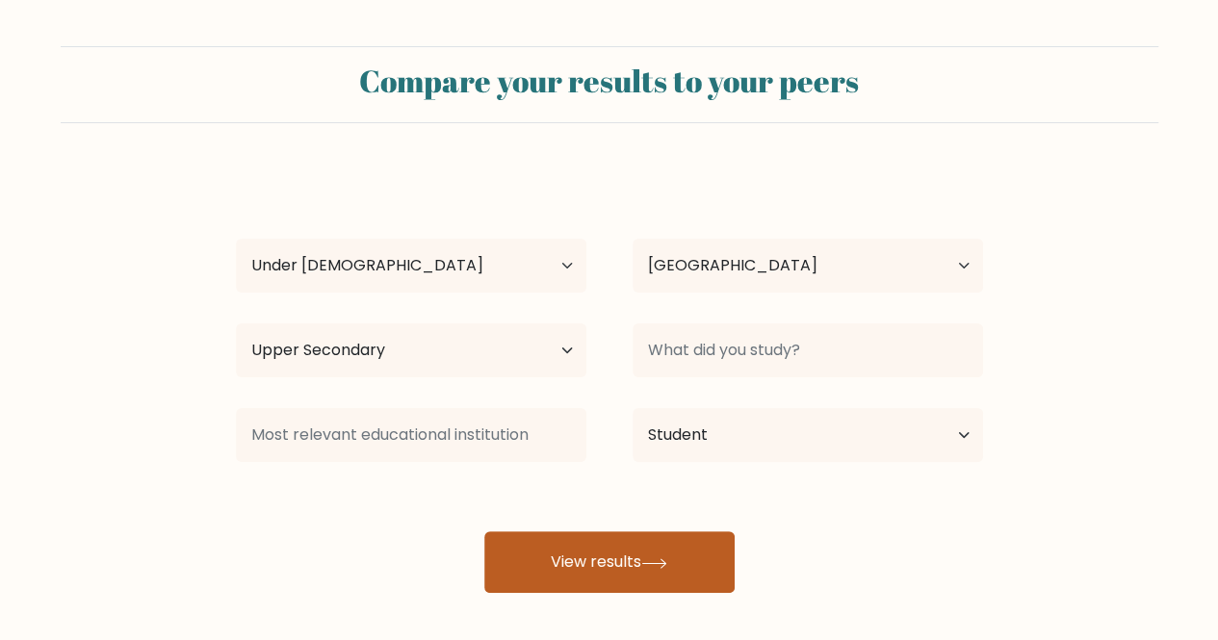
click at [581, 554] on button "View results" at bounding box center [609, 562] width 250 height 62
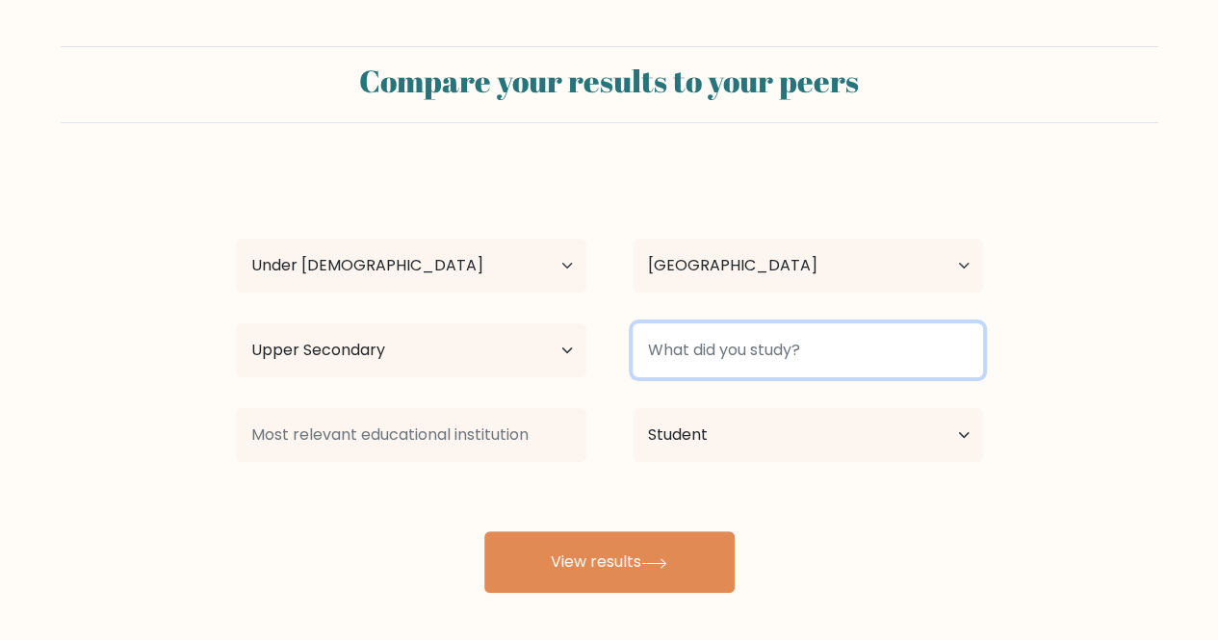
click at [694, 342] on input at bounding box center [807, 350] width 350 height 54
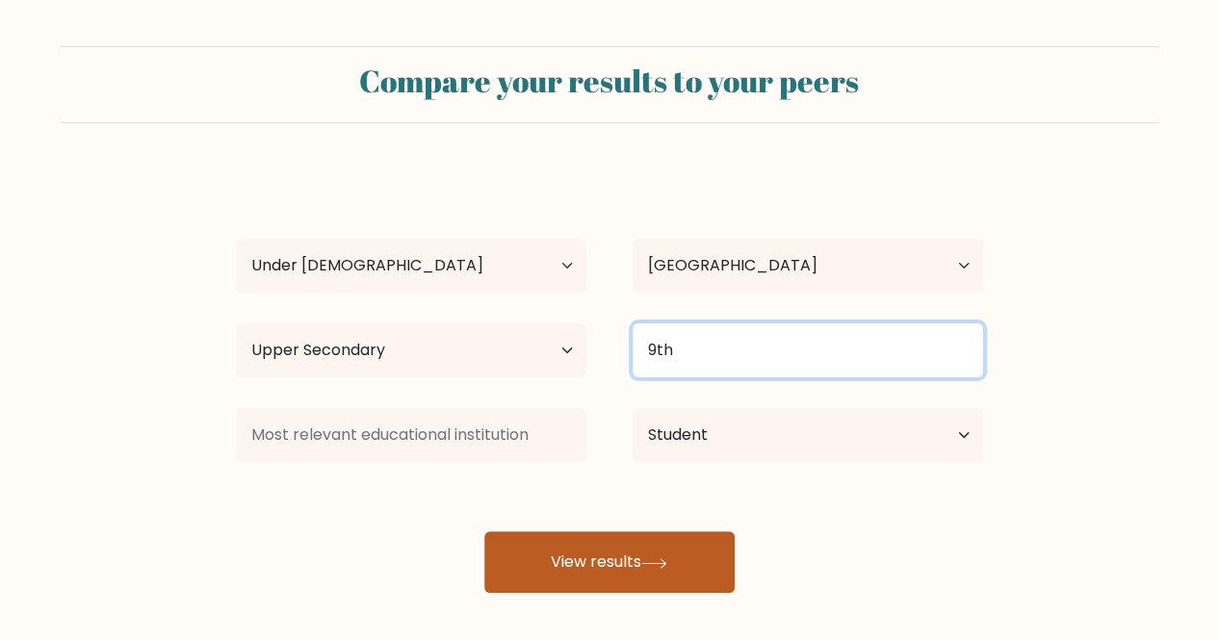
type input "9th"
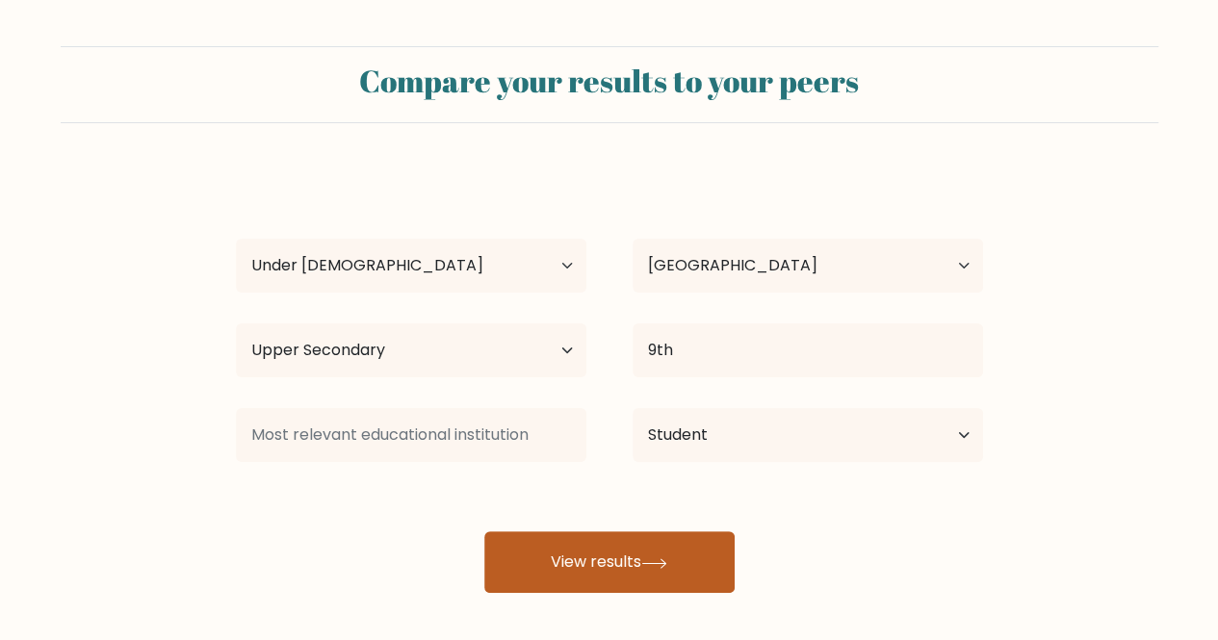
click at [619, 555] on button "View results" at bounding box center [609, 562] width 250 height 62
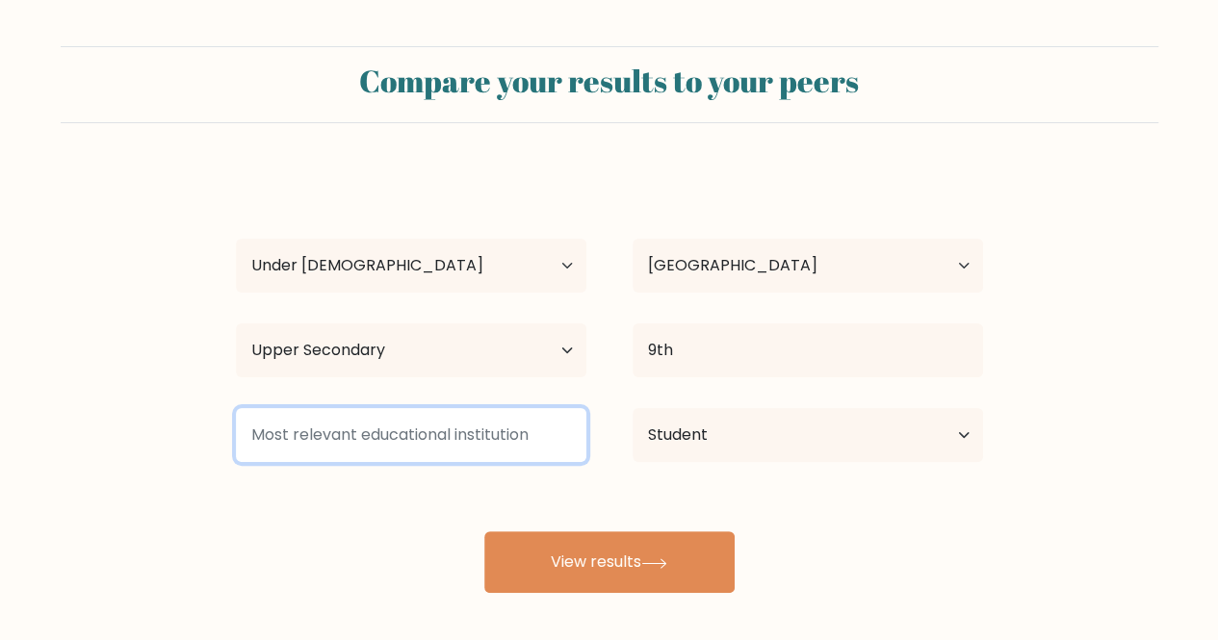
click at [464, 410] on input at bounding box center [411, 435] width 350 height 54
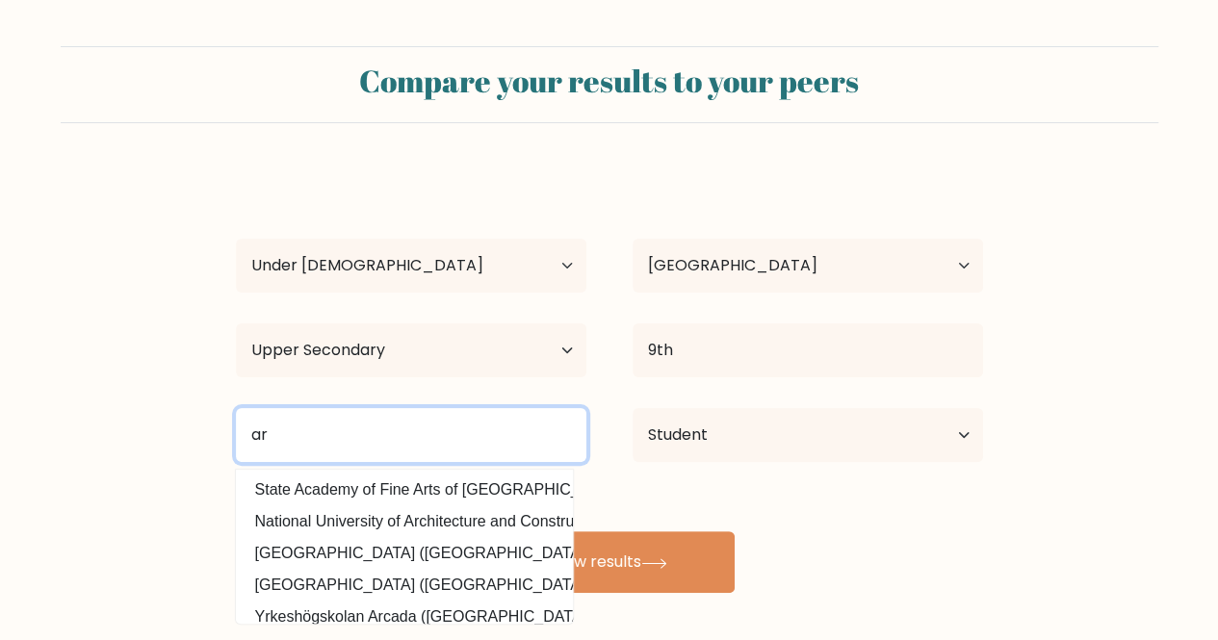
type input "a"
type input "n"
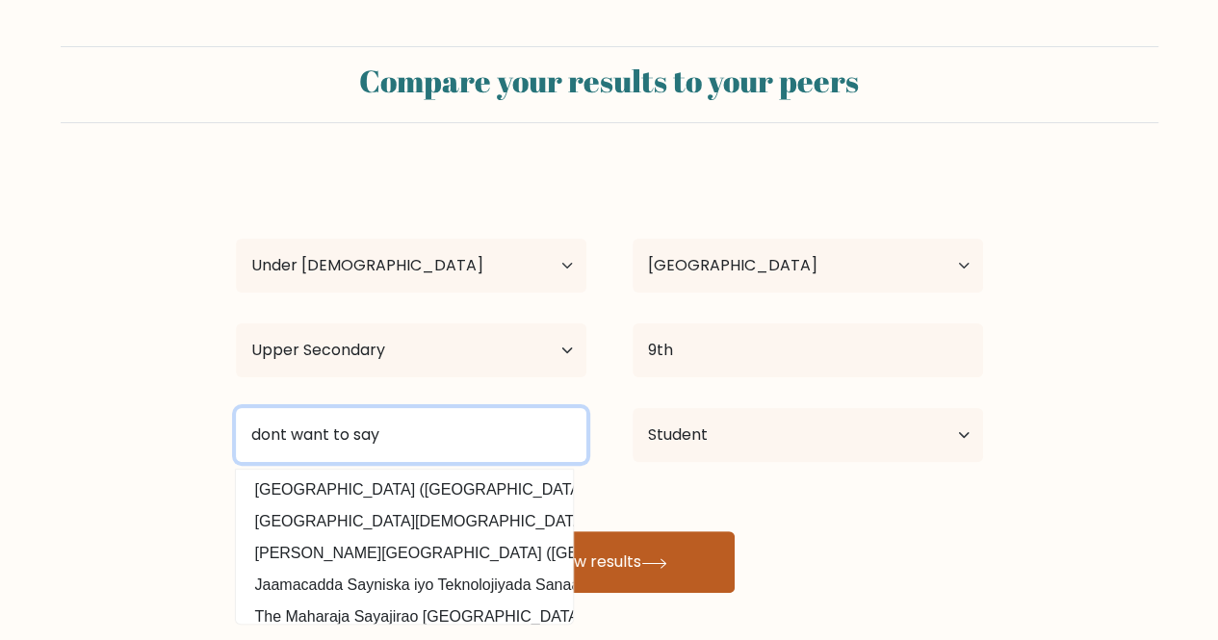
type input "dont want to say"
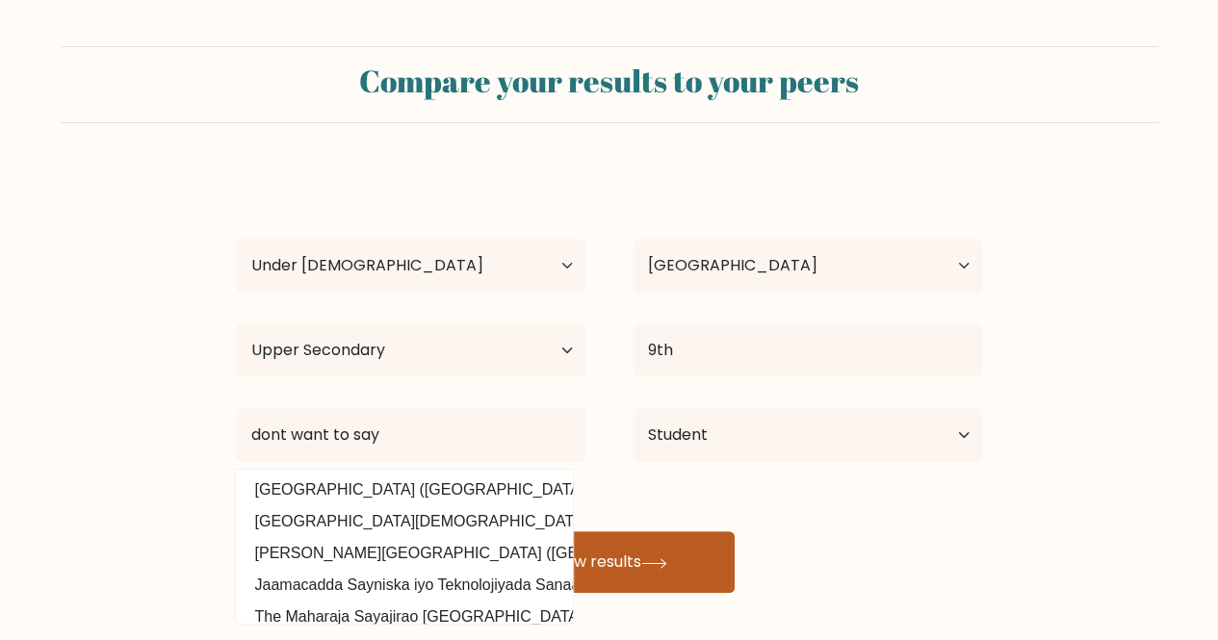
click at [622, 565] on button "View results" at bounding box center [609, 562] width 250 height 62
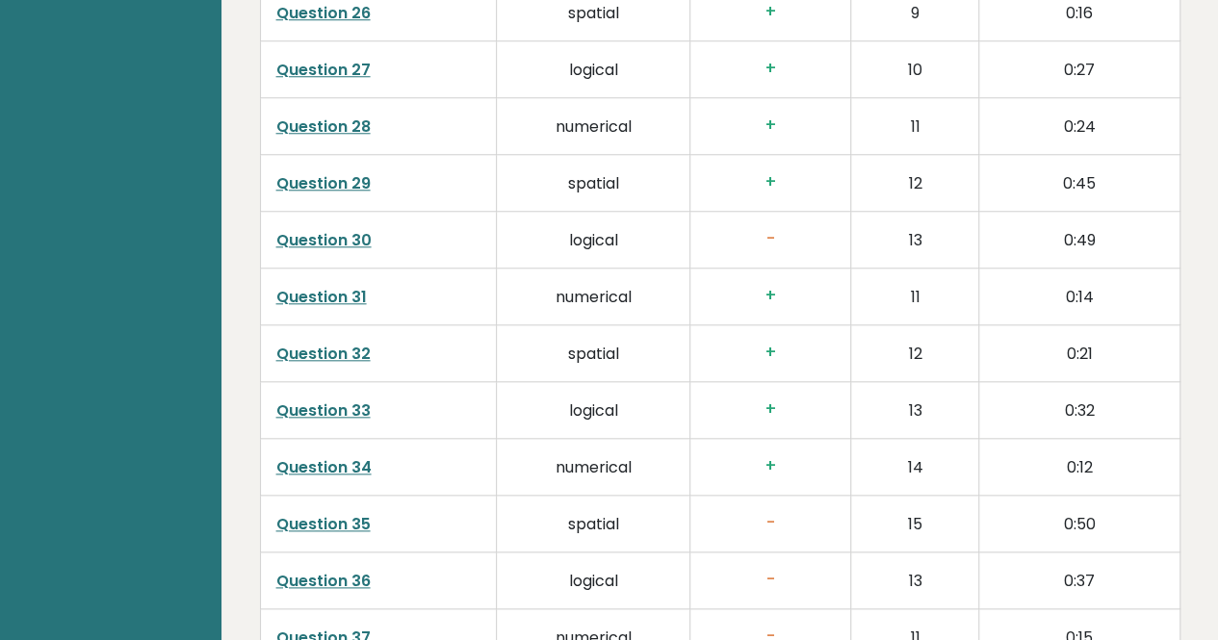
scroll to position [4933, 0]
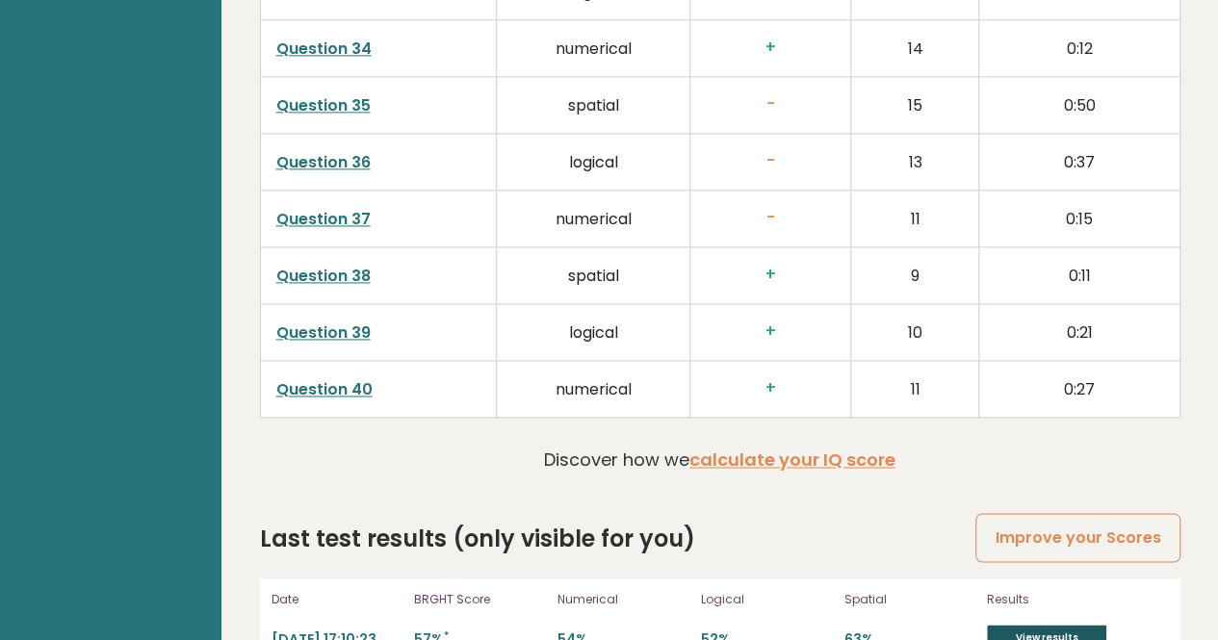
click at [1028, 625] on link "View results" at bounding box center [1046, 637] width 119 height 25
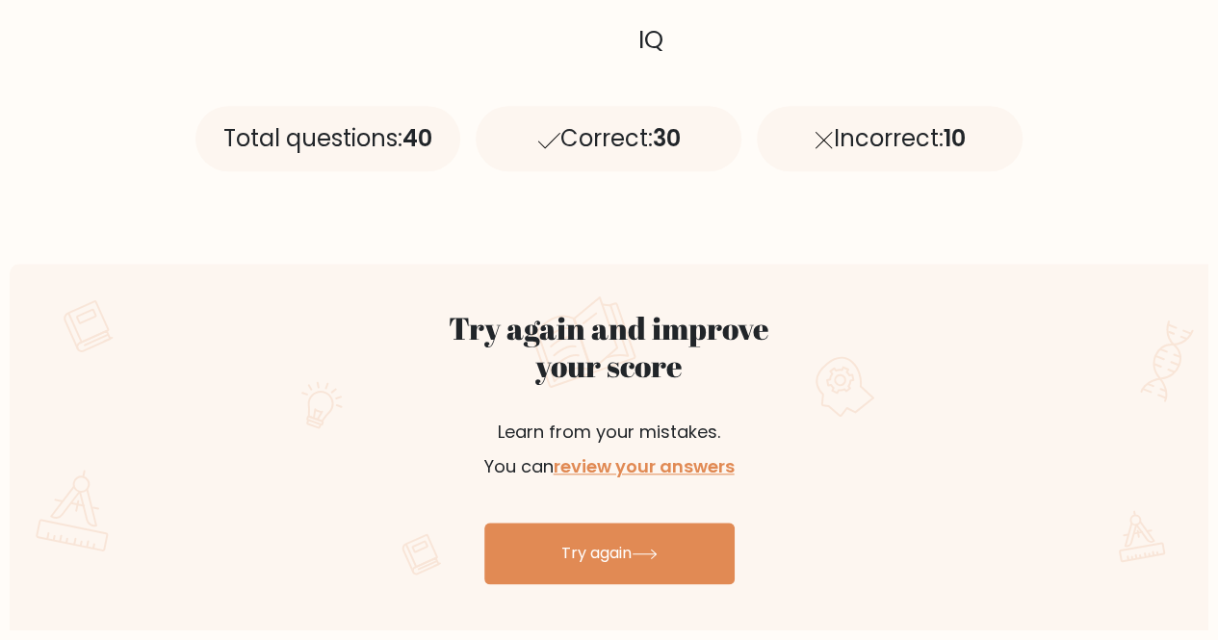
scroll to position [868, 0]
